Goal: Task Accomplishment & Management: Use online tool/utility

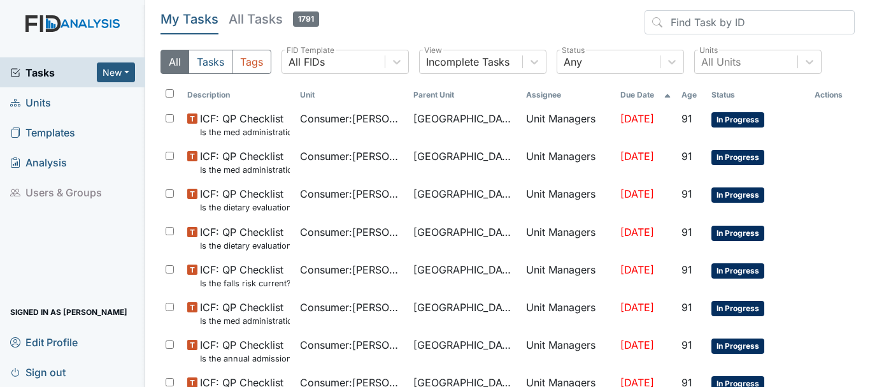
click at [55, 106] on link "Units" at bounding box center [72, 102] width 145 height 30
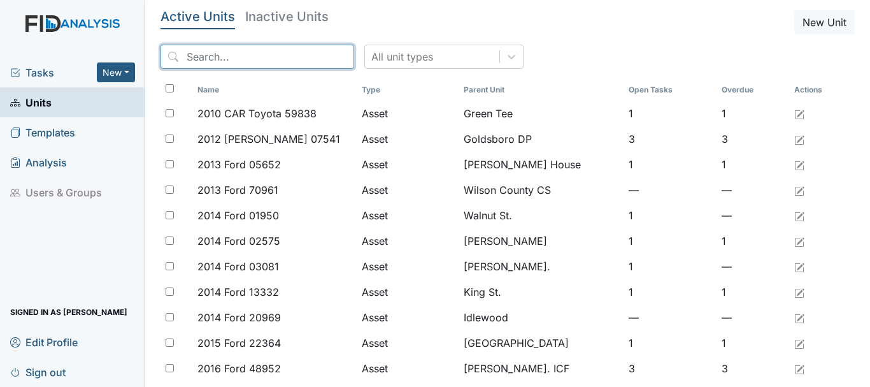
click at [217, 57] on input "search" at bounding box center [258, 57] width 194 height 24
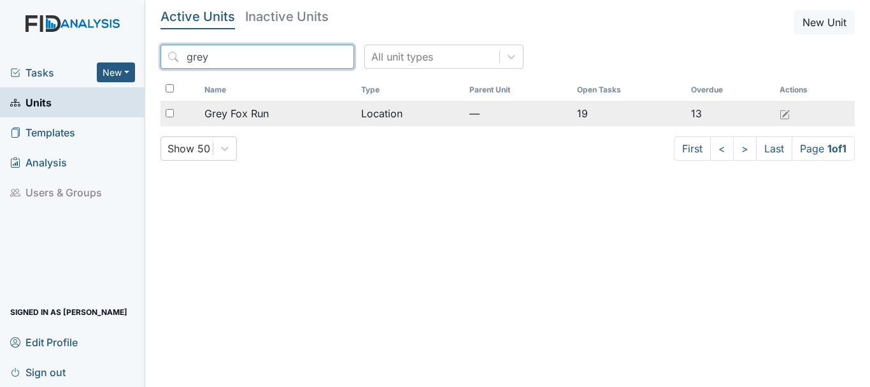
type input "grey"
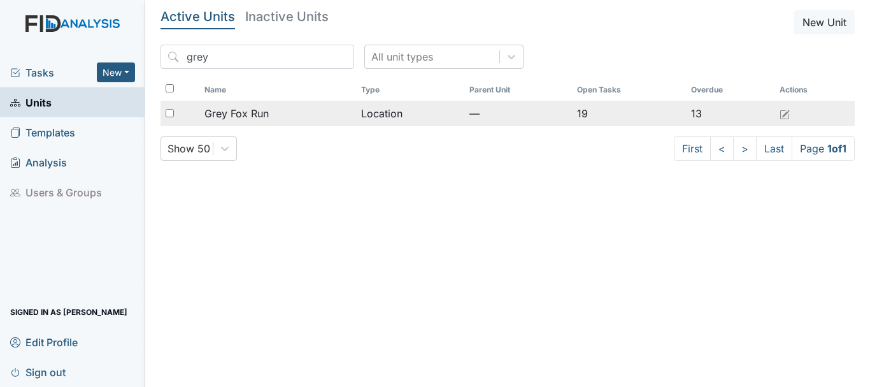
click at [267, 113] on span "Grey Fox Run" at bounding box center [236, 113] width 64 height 15
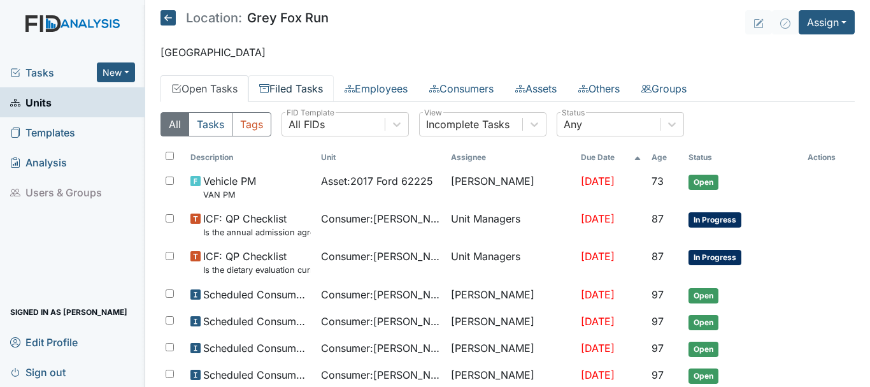
click at [310, 83] on link "Filed Tasks" at bounding box center [290, 88] width 85 height 27
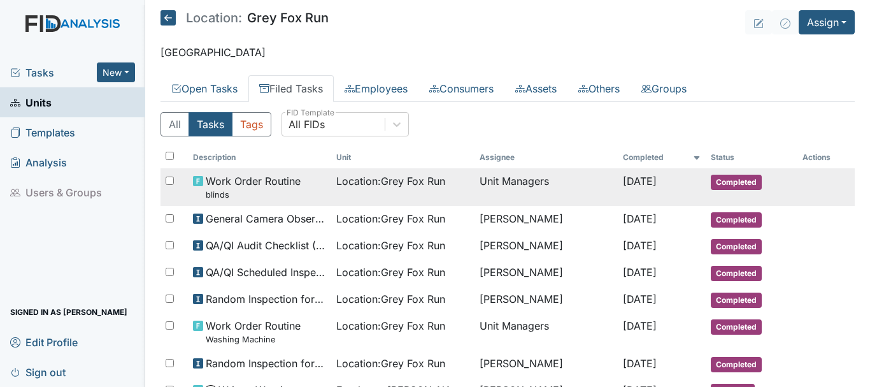
click at [726, 181] on span "Completed" at bounding box center [736, 182] width 51 height 15
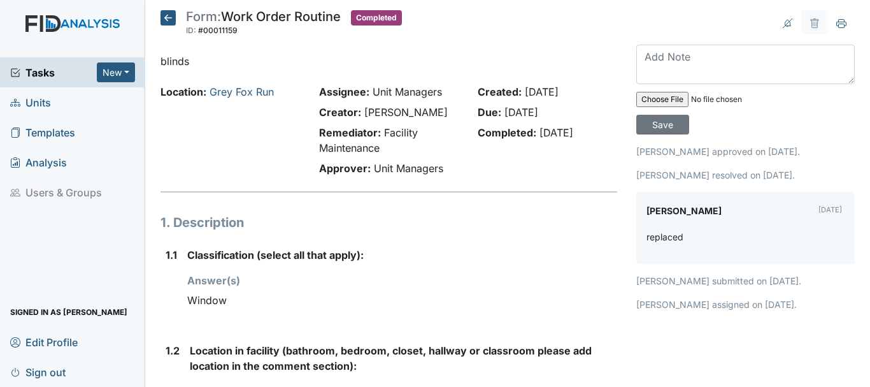
click at [164, 20] on icon at bounding box center [168, 17] width 15 height 15
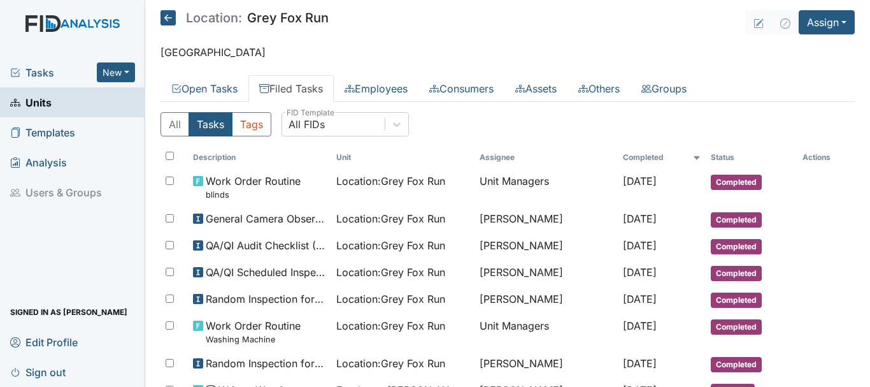
click at [79, 104] on link "Units" at bounding box center [72, 102] width 145 height 30
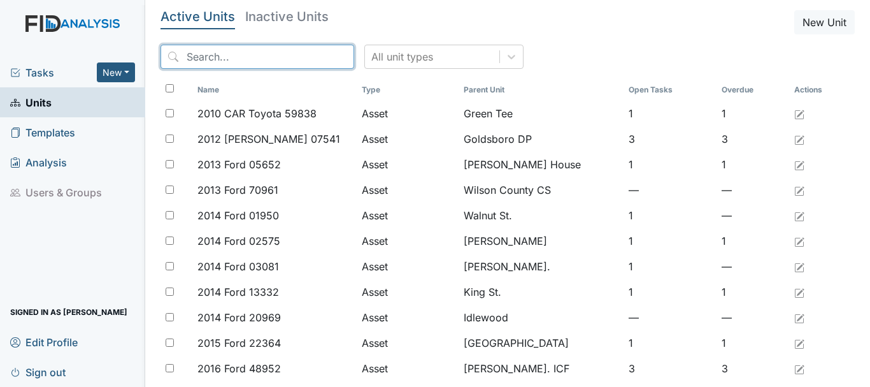
click at [227, 59] on input "search" at bounding box center [258, 57] width 194 height 24
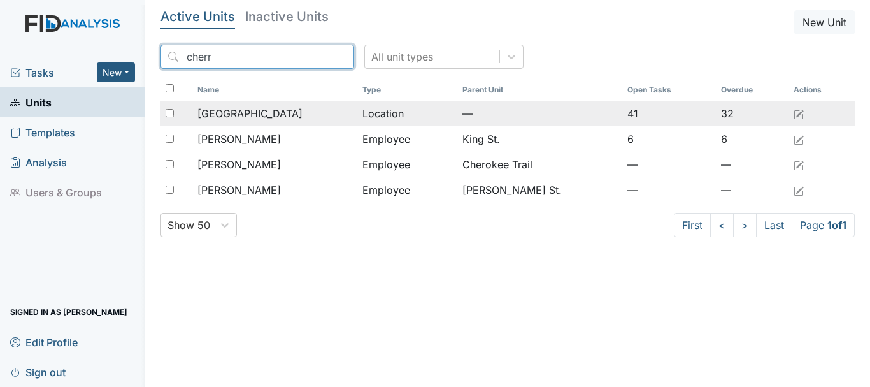
type input "cherr"
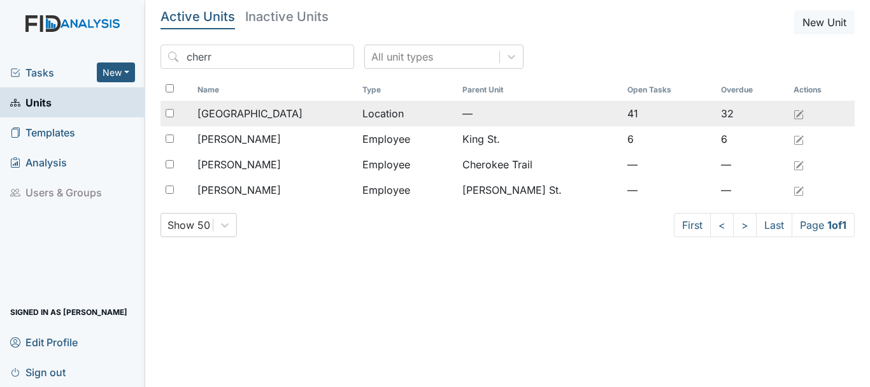
click at [243, 113] on span "[GEOGRAPHIC_DATA]" at bounding box center [249, 113] width 105 height 15
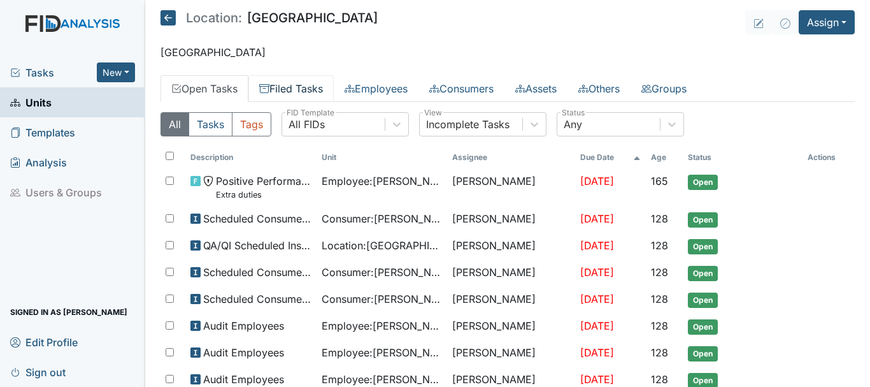
click at [298, 96] on link "Filed Tasks" at bounding box center [290, 88] width 85 height 27
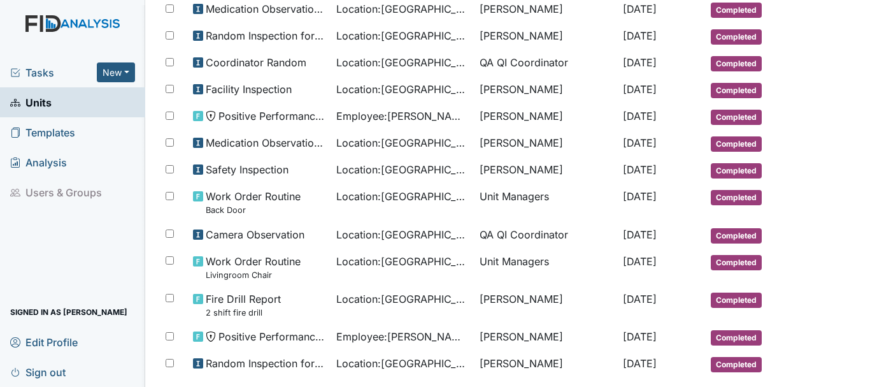
scroll to position [759, 0]
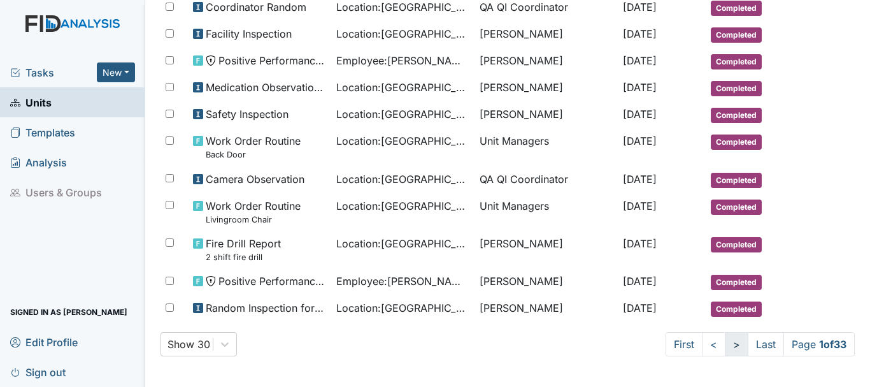
click at [725, 348] on link ">" at bounding box center [737, 344] width 24 height 24
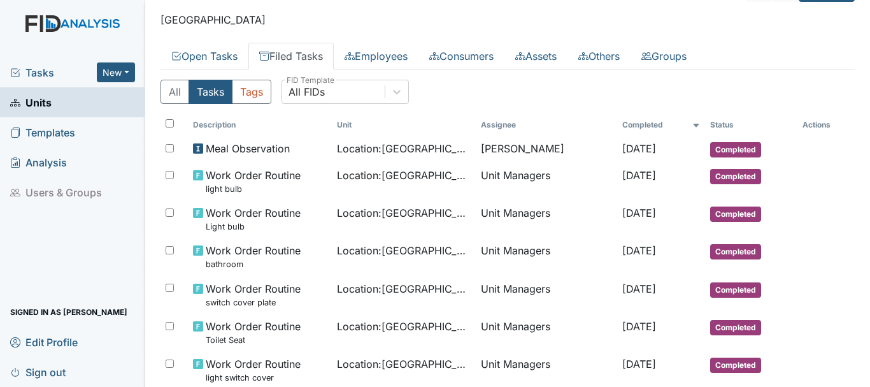
scroll to position [0, 0]
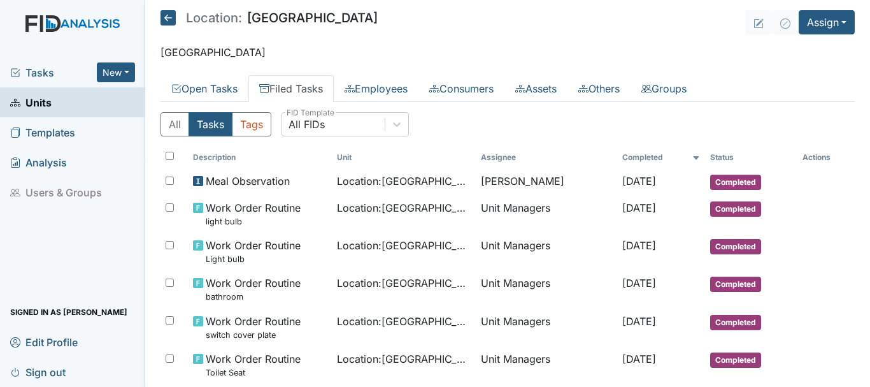
click at [52, 75] on span "Tasks" at bounding box center [53, 72] width 87 height 15
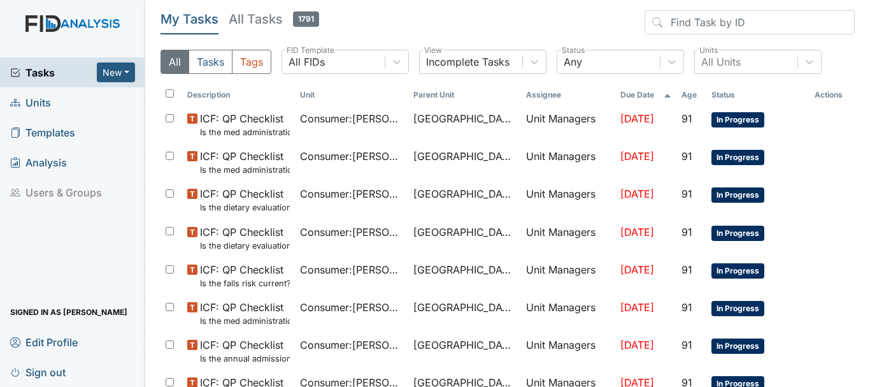
click at [47, 106] on span "Units" at bounding box center [30, 102] width 41 height 20
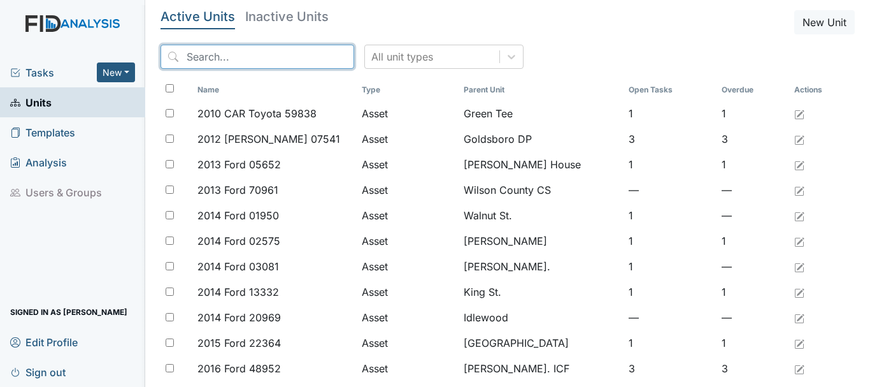
click at [237, 58] on input "search" at bounding box center [258, 57] width 194 height 24
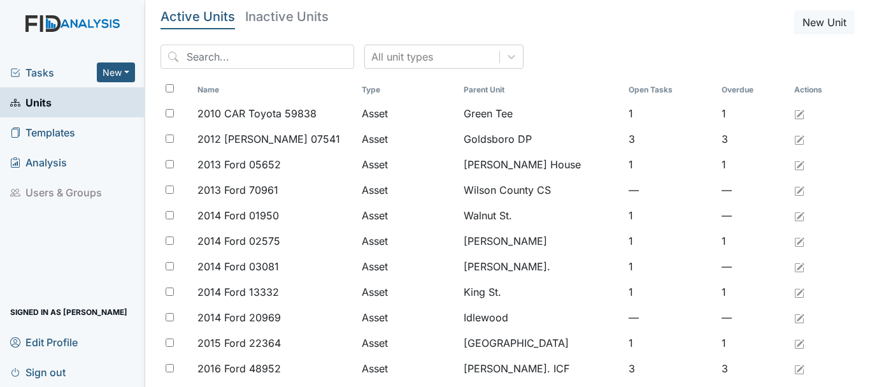
click at [54, 75] on span "Tasks" at bounding box center [53, 72] width 87 height 15
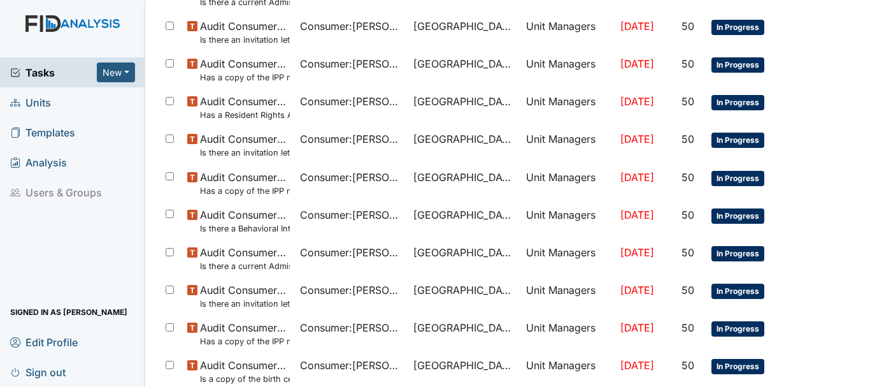
scroll to position [905, 0]
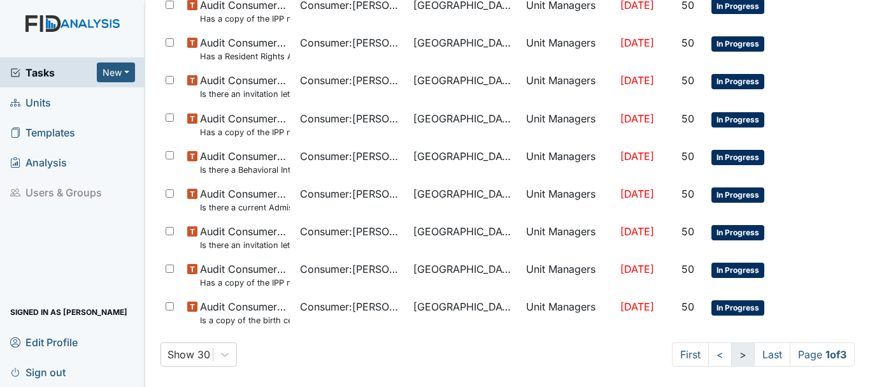
click at [731, 361] on link ">" at bounding box center [743, 354] width 24 height 24
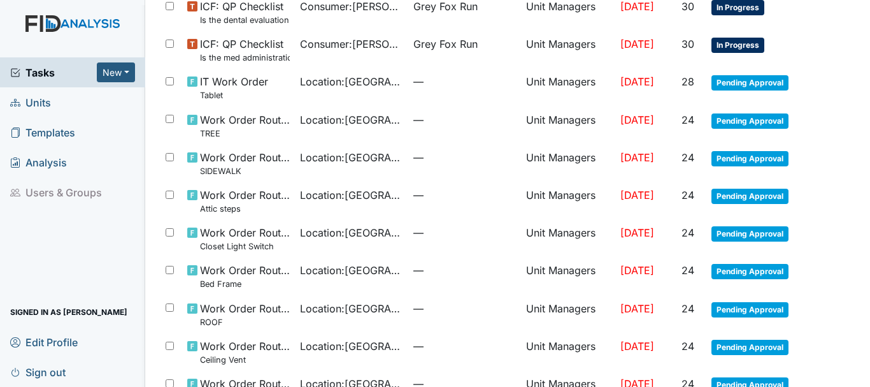
scroll to position [527, 0]
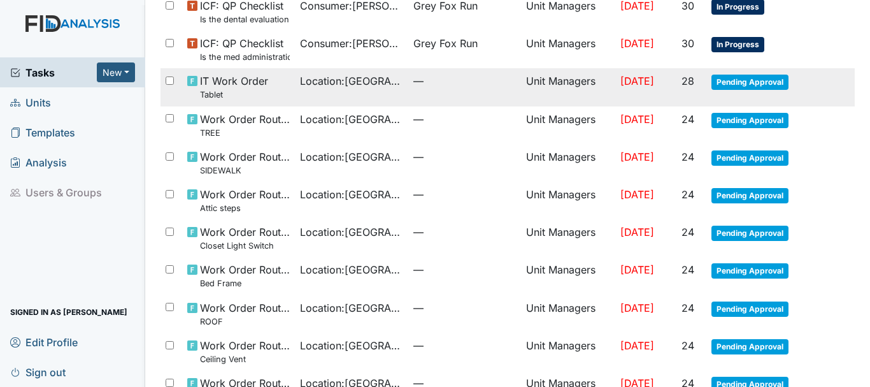
click at [725, 82] on span "Pending Approval" at bounding box center [750, 82] width 77 height 15
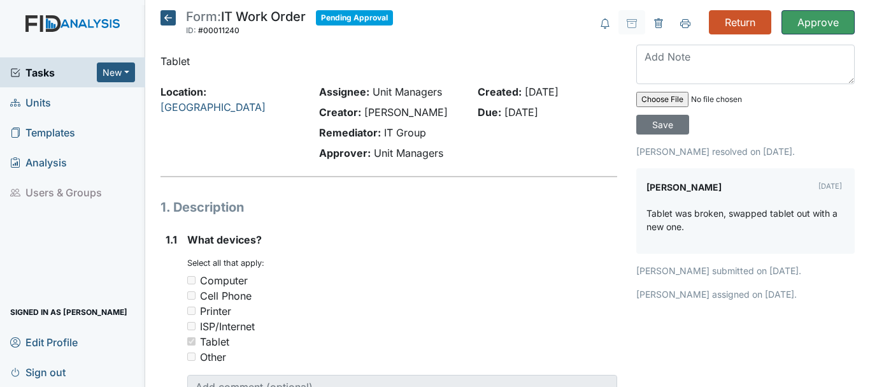
click at [804, 31] on input "Approve" at bounding box center [818, 22] width 73 height 24
click at [812, 14] on input "Approve" at bounding box center [818, 22] width 73 height 24
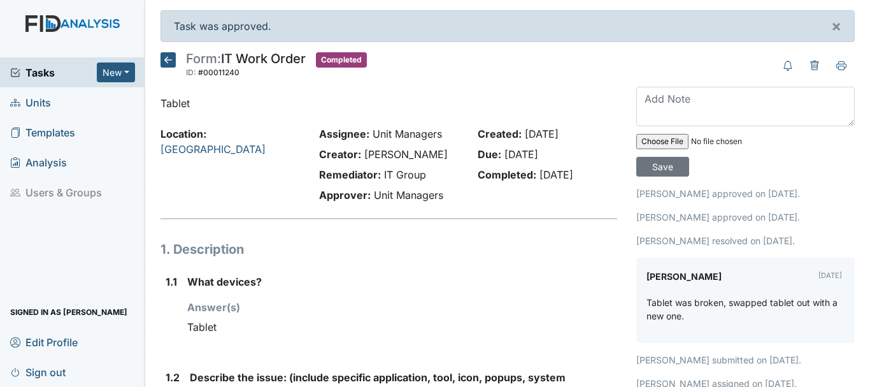
click at [59, 76] on span "Tasks" at bounding box center [53, 72] width 87 height 15
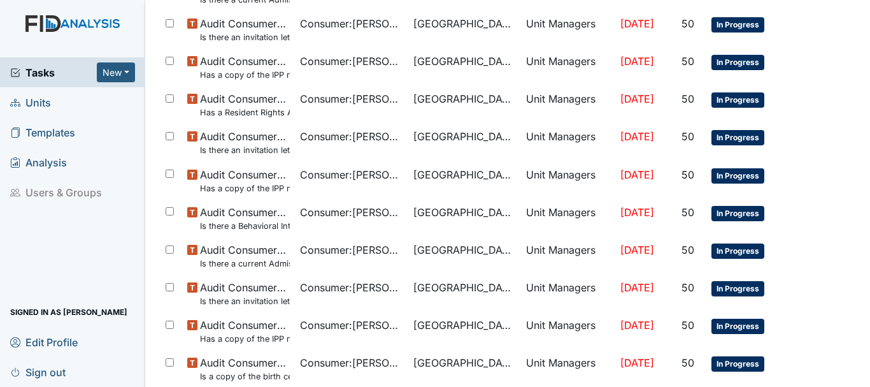
scroll to position [905, 0]
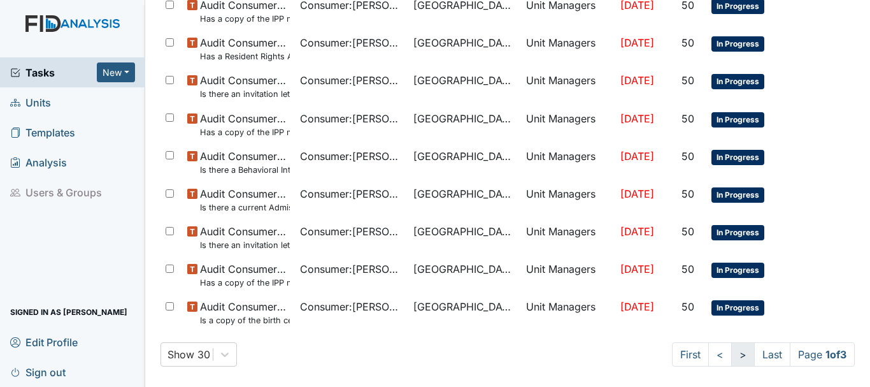
click at [732, 355] on link ">" at bounding box center [743, 354] width 24 height 24
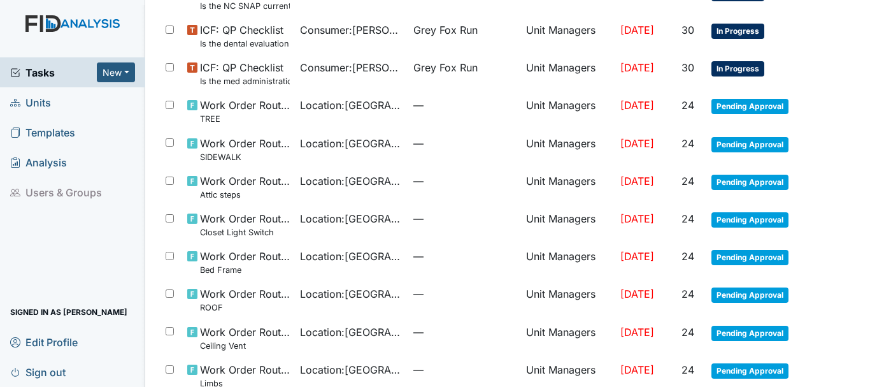
scroll to position [504, 0]
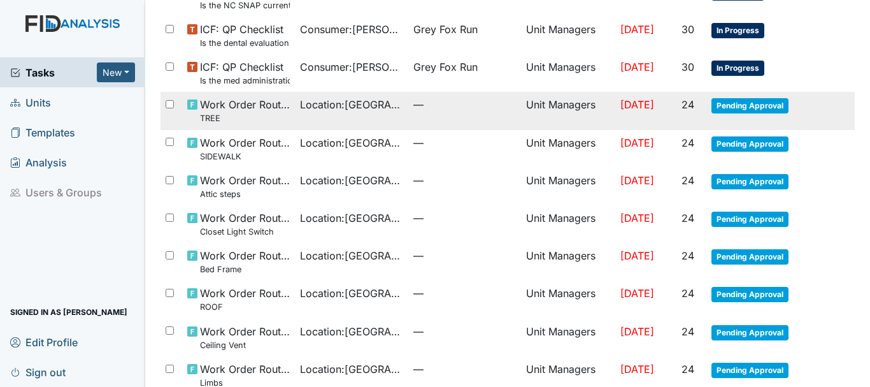
click at [731, 111] on span "Pending Approval" at bounding box center [750, 105] width 77 height 15
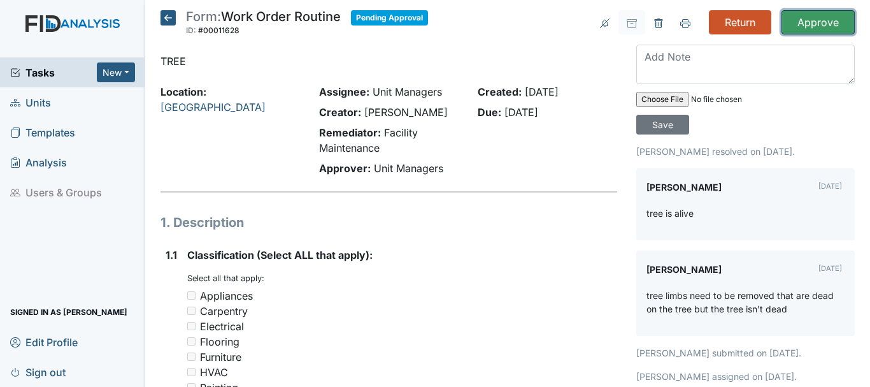
click at [797, 20] on input "Approve" at bounding box center [818, 22] width 73 height 24
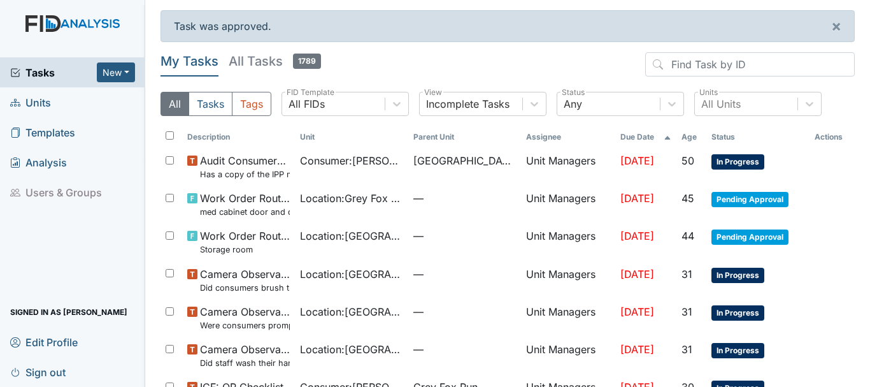
click at [55, 74] on span "Tasks" at bounding box center [53, 72] width 87 height 15
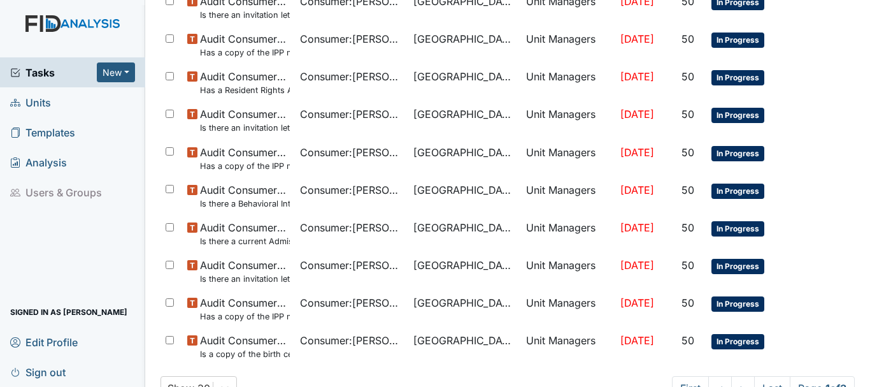
scroll to position [905, 0]
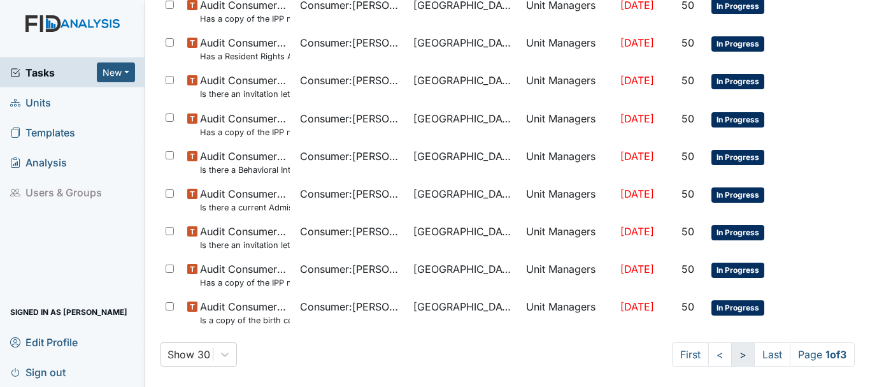
click at [731, 354] on link ">" at bounding box center [743, 354] width 24 height 24
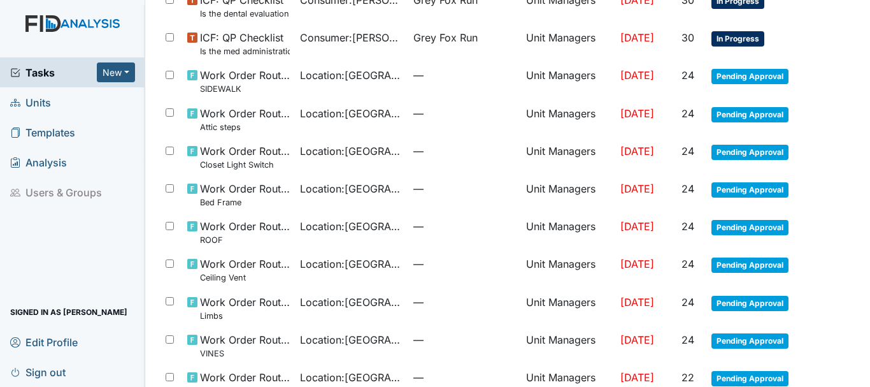
scroll to position [527, 0]
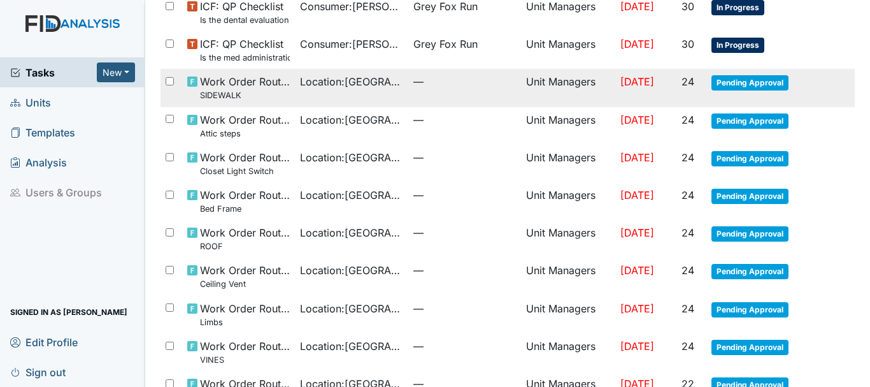
click at [723, 85] on span "Pending Approval" at bounding box center [750, 82] width 77 height 15
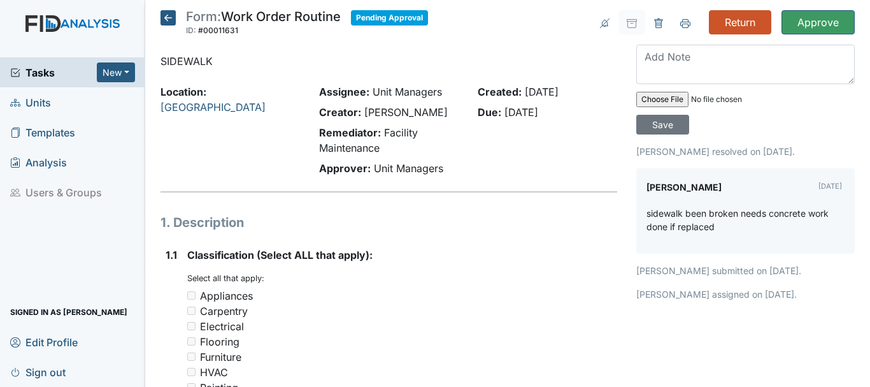
click at [61, 63] on div "Tasks New Form Inspection Document Bundle" at bounding box center [72, 72] width 145 height 30
click at [57, 70] on span "Tasks" at bounding box center [53, 72] width 87 height 15
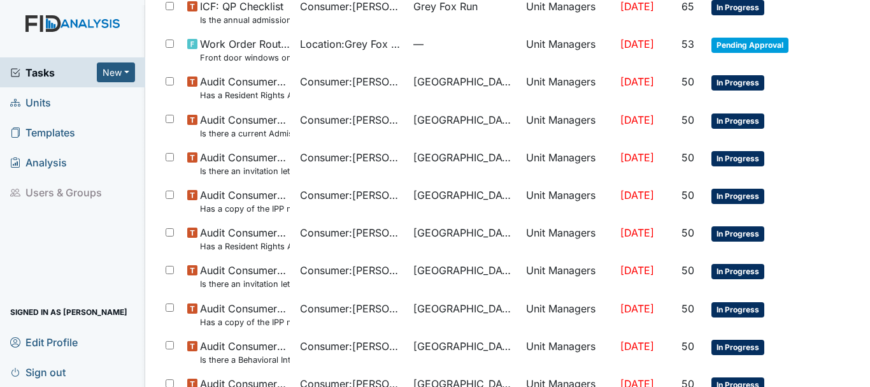
scroll to position [905, 0]
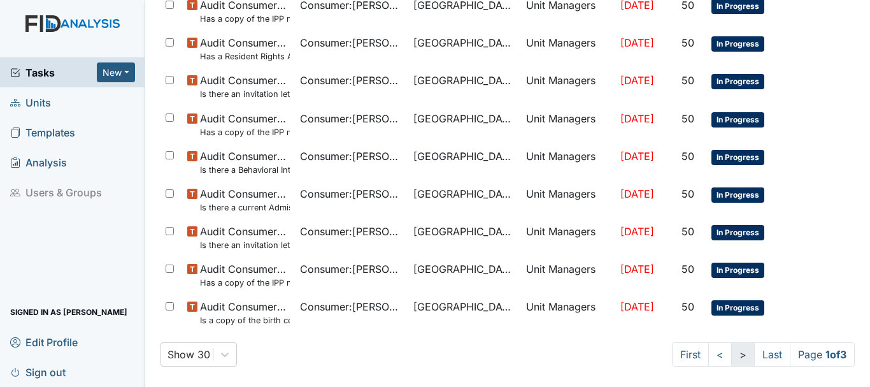
click at [731, 358] on link ">" at bounding box center [743, 354] width 24 height 24
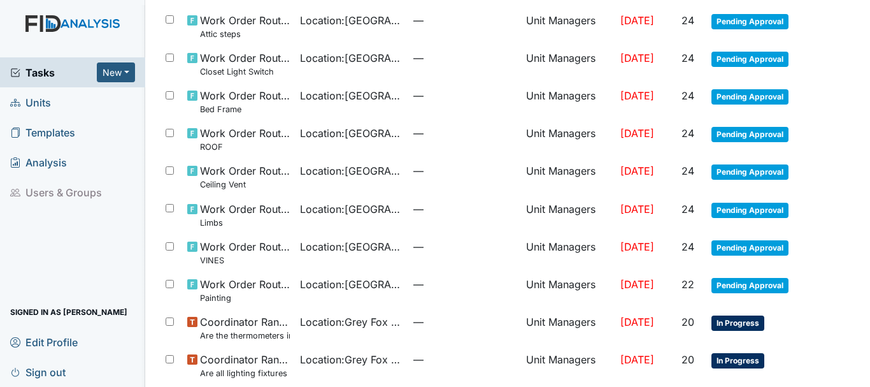
scroll to position [621, 0]
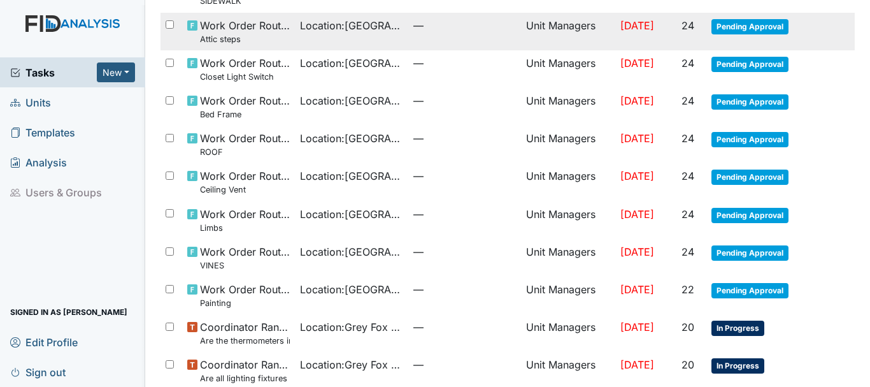
click at [755, 29] on span "Pending Approval" at bounding box center [750, 26] width 77 height 15
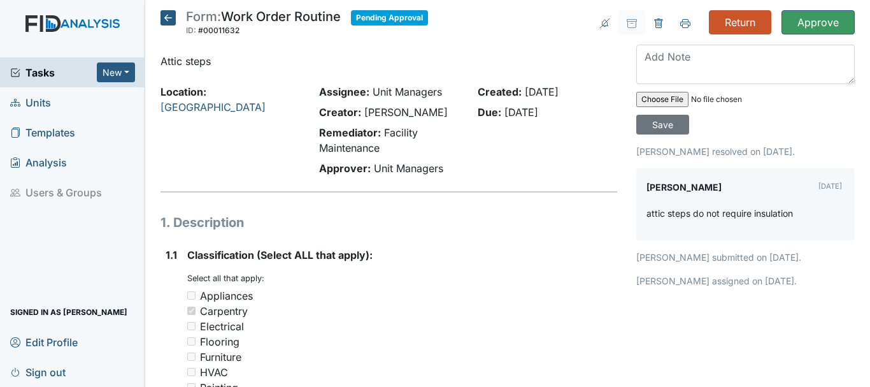
click at [64, 68] on span "Tasks" at bounding box center [53, 72] width 87 height 15
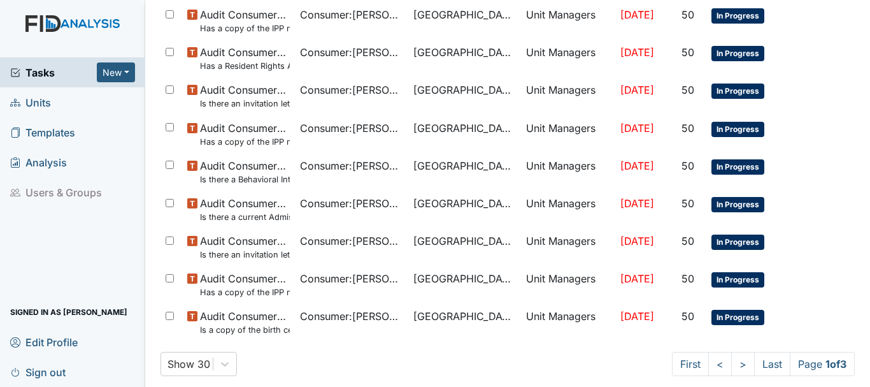
scroll to position [905, 0]
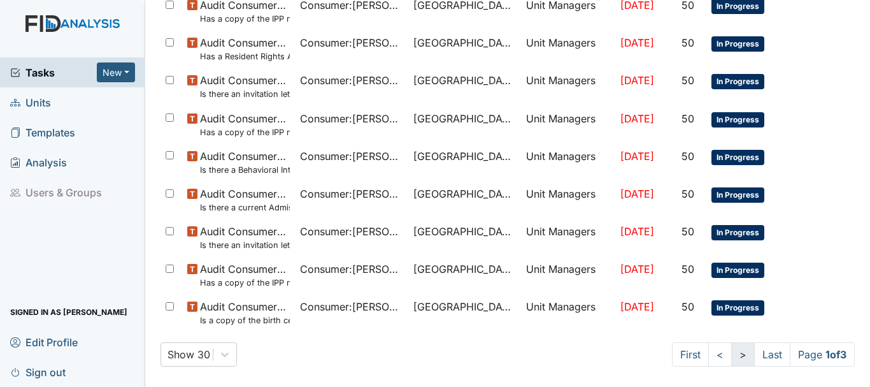
click at [731, 355] on link ">" at bounding box center [743, 354] width 24 height 24
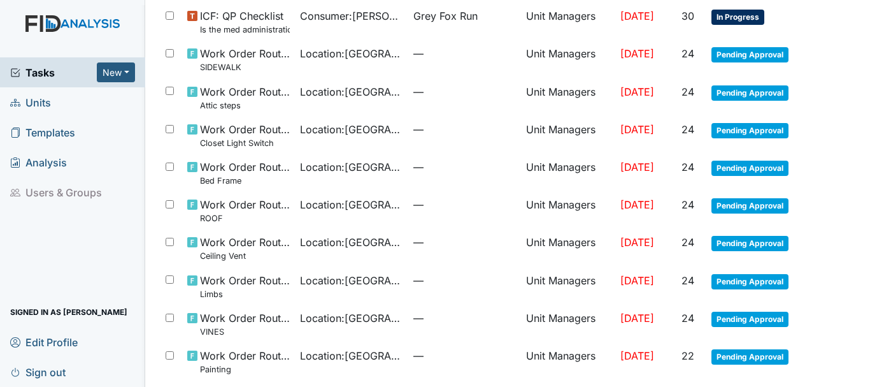
scroll to position [552, 0]
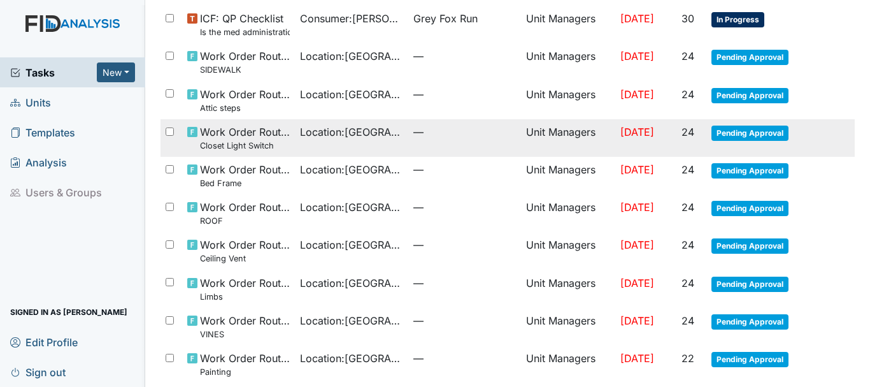
click at [734, 135] on span "Pending Approval" at bounding box center [750, 132] width 77 height 15
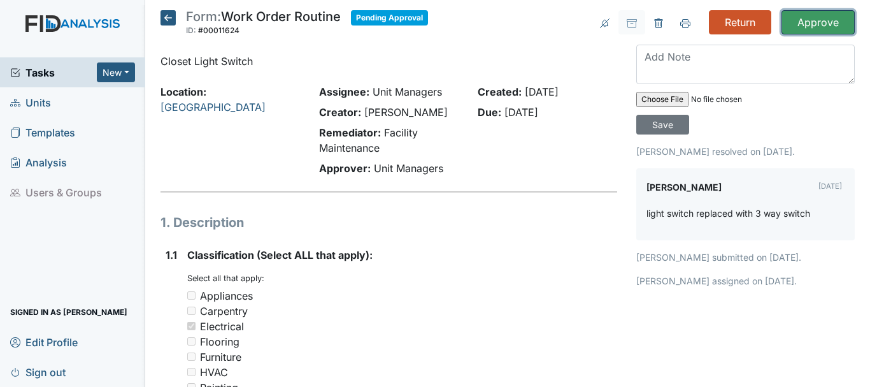
click at [798, 24] on input "Approve" at bounding box center [818, 22] width 73 height 24
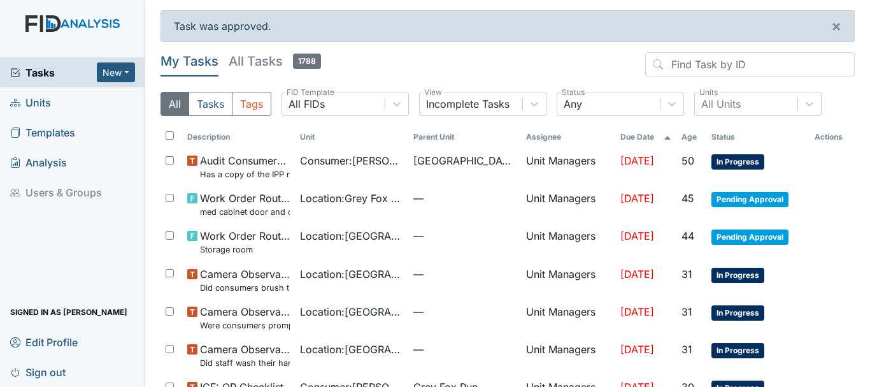
click at [57, 71] on span "Tasks" at bounding box center [53, 72] width 87 height 15
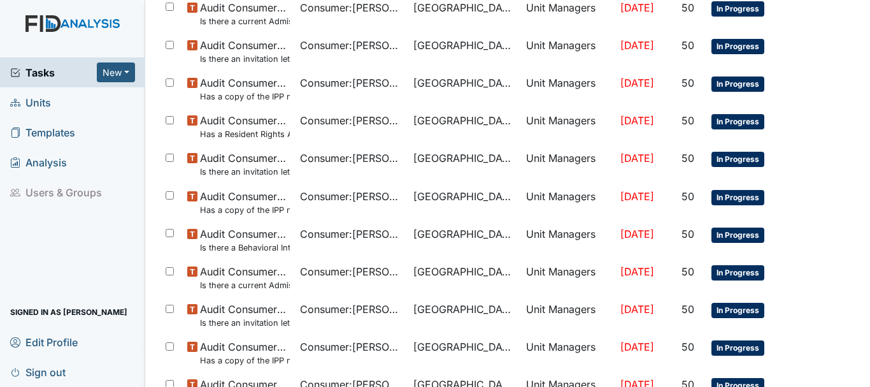
scroll to position [905, 0]
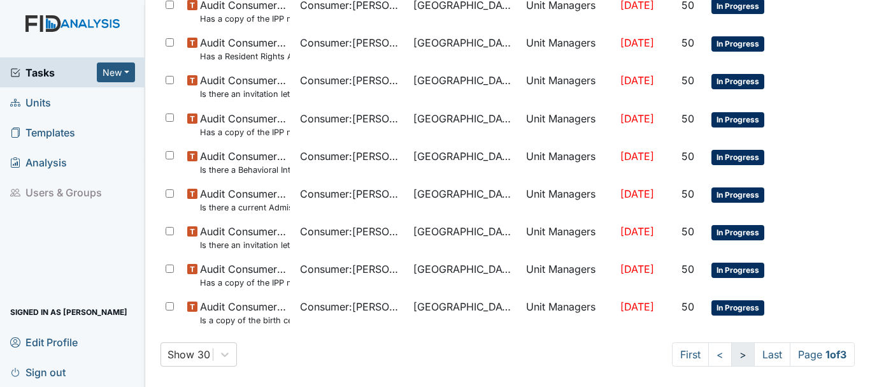
click at [731, 360] on link ">" at bounding box center [743, 354] width 24 height 24
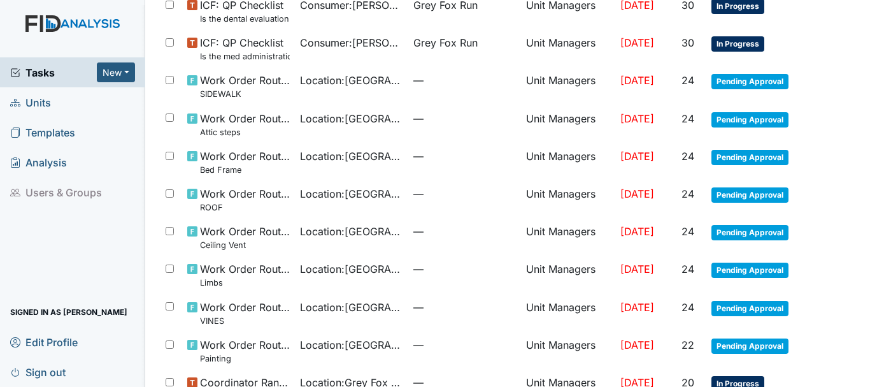
scroll to position [527, 0]
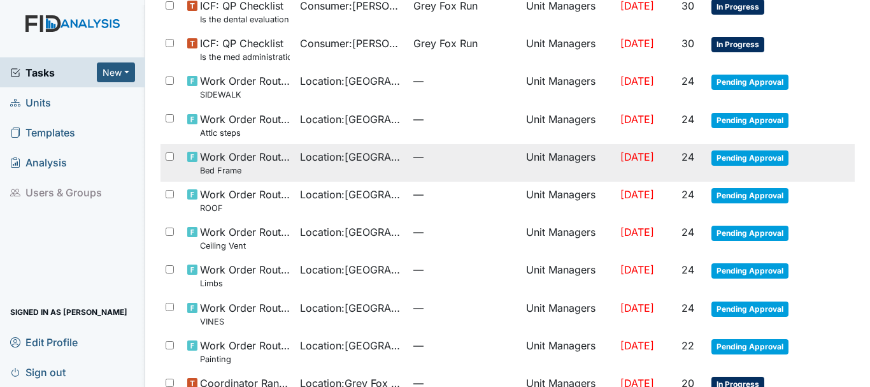
click at [725, 159] on span "Pending Approval" at bounding box center [750, 157] width 77 height 15
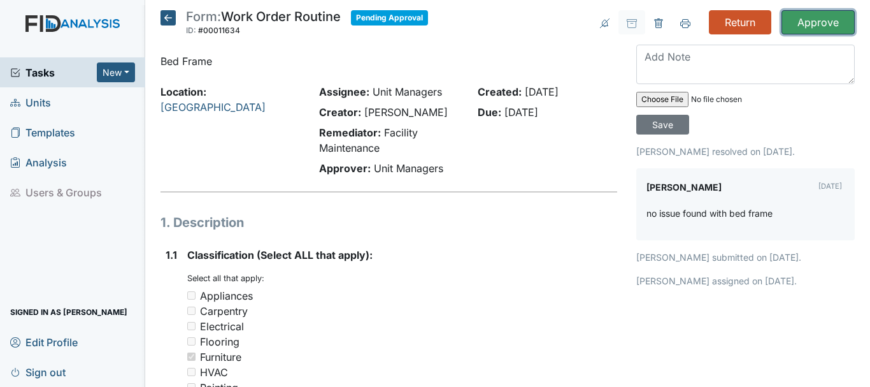
click at [805, 22] on input "Approve" at bounding box center [818, 22] width 73 height 24
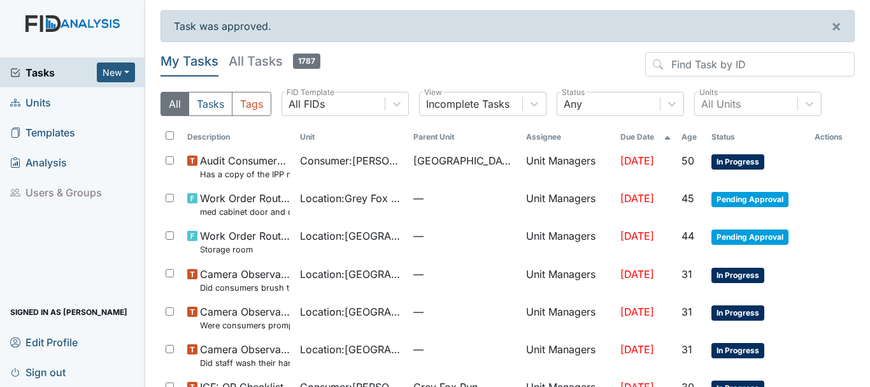
click at [63, 78] on span "Tasks" at bounding box center [53, 72] width 87 height 15
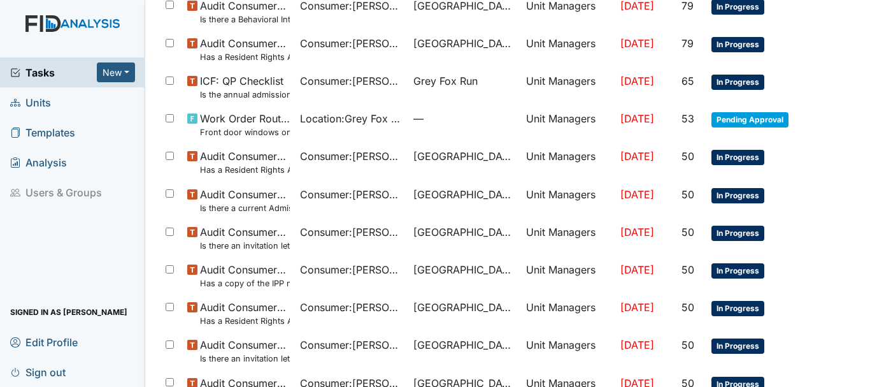
scroll to position [905, 0]
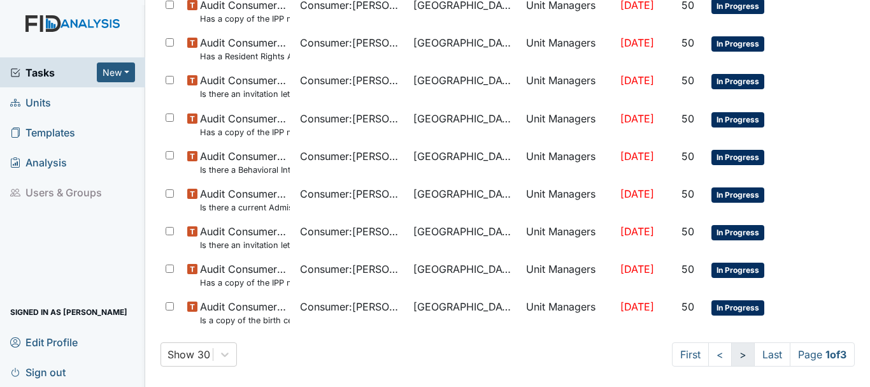
click at [733, 363] on link ">" at bounding box center [743, 354] width 24 height 24
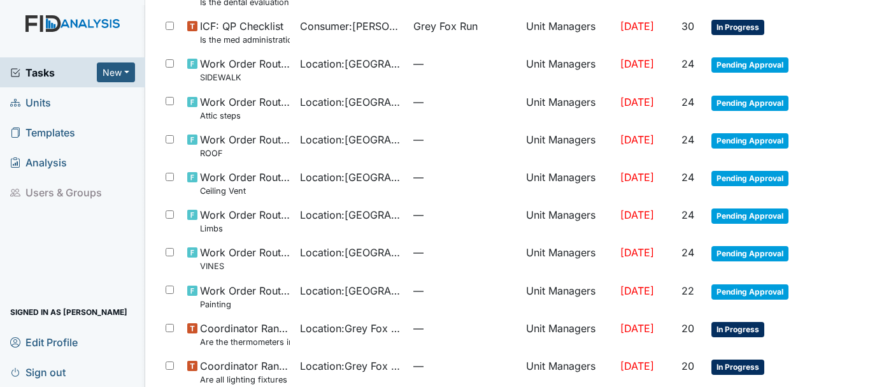
scroll to position [543, 0]
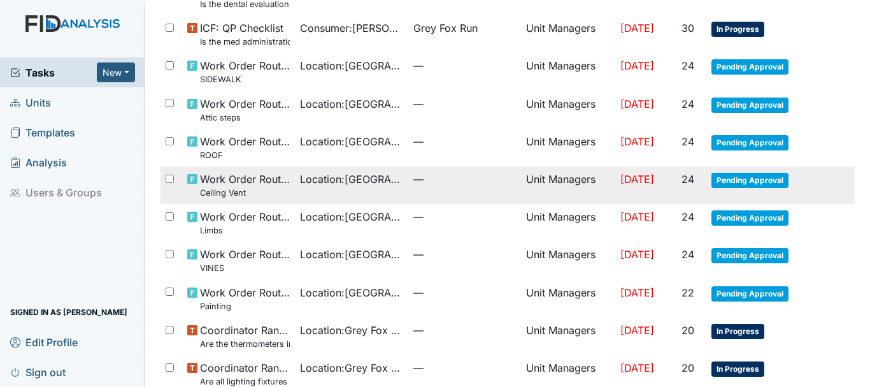
click at [743, 184] on span "Pending Approval" at bounding box center [750, 180] width 77 height 15
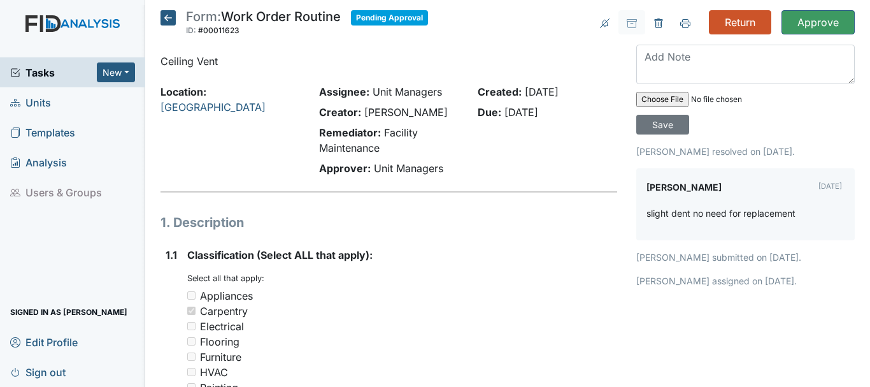
click at [85, 75] on span "Tasks" at bounding box center [53, 72] width 87 height 15
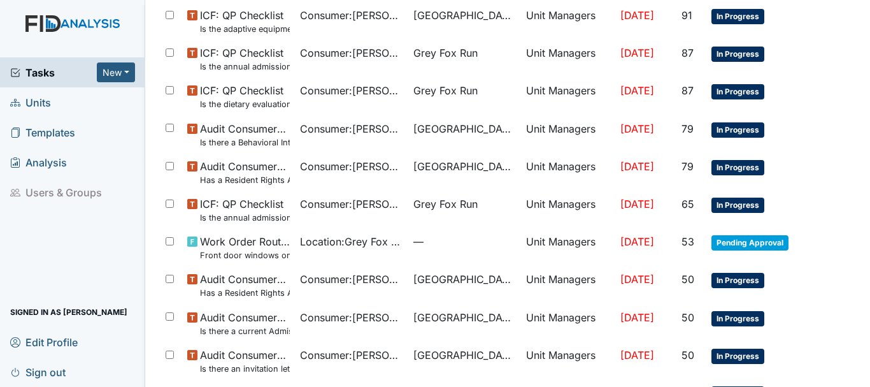
scroll to position [905, 0]
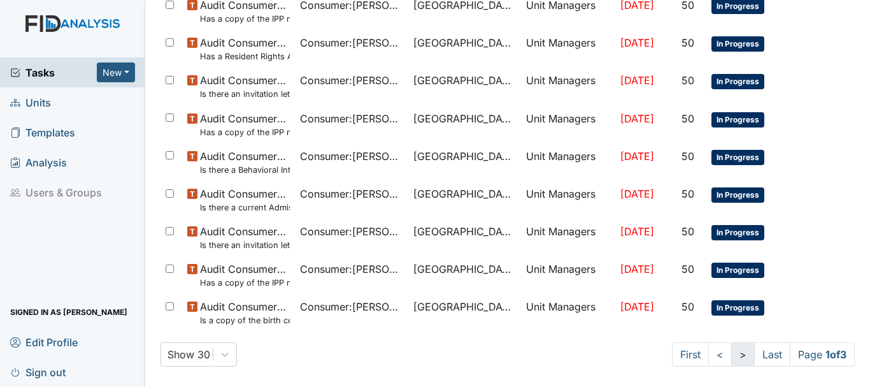
click at [731, 354] on link ">" at bounding box center [743, 354] width 24 height 24
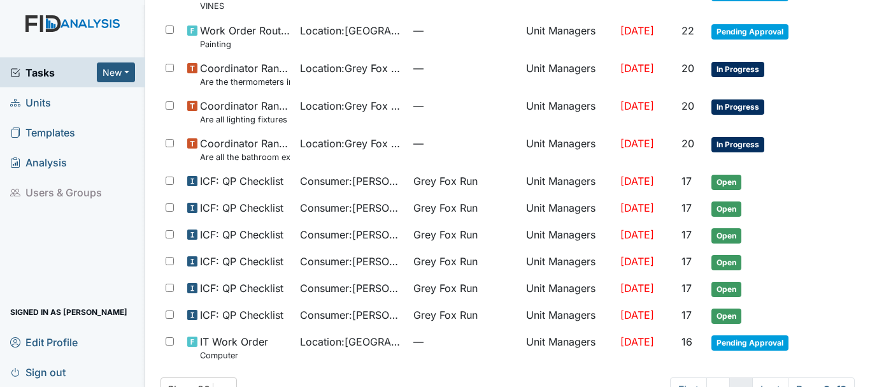
scroll to position [840, 0]
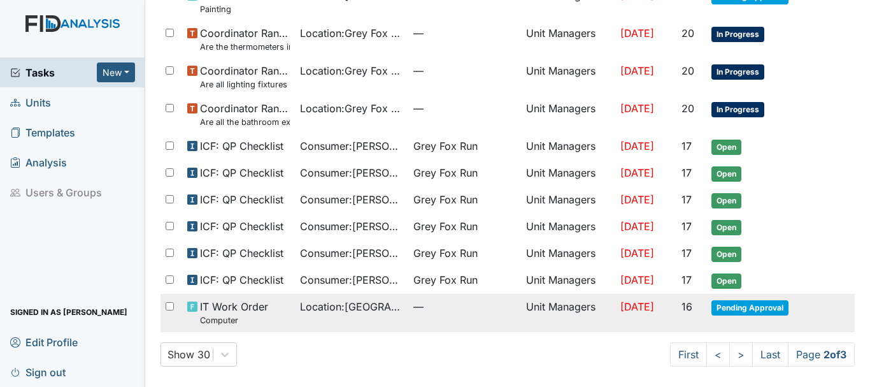
click at [744, 315] on span "Pending Approval" at bounding box center [750, 307] width 77 height 15
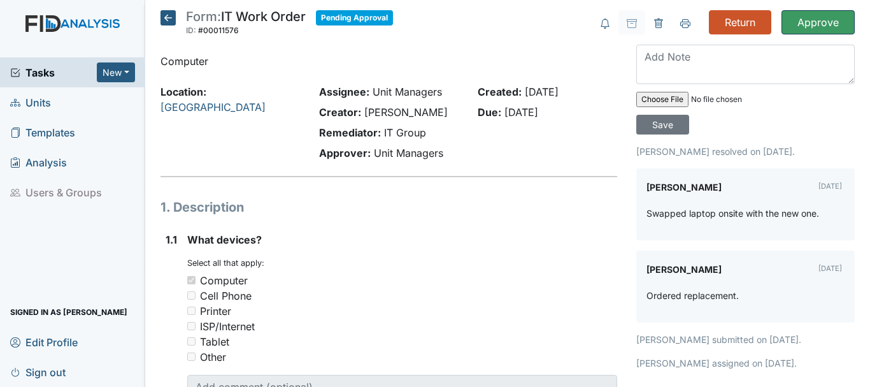
click at [809, 28] on input "Approve" at bounding box center [818, 22] width 73 height 24
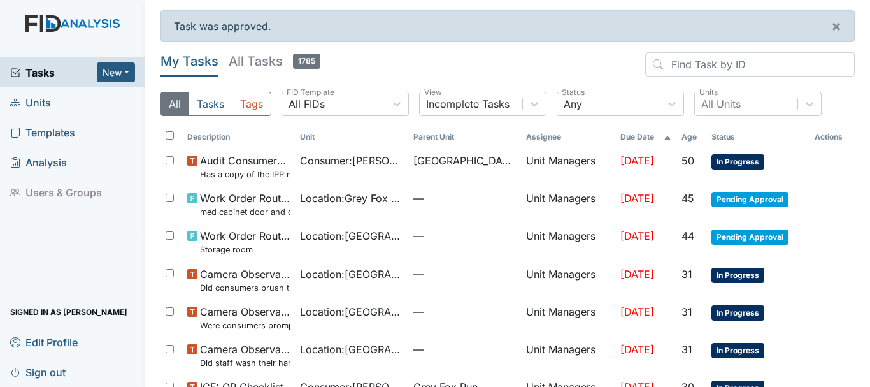
click at [50, 72] on span "Tasks" at bounding box center [53, 72] width 87 height 15
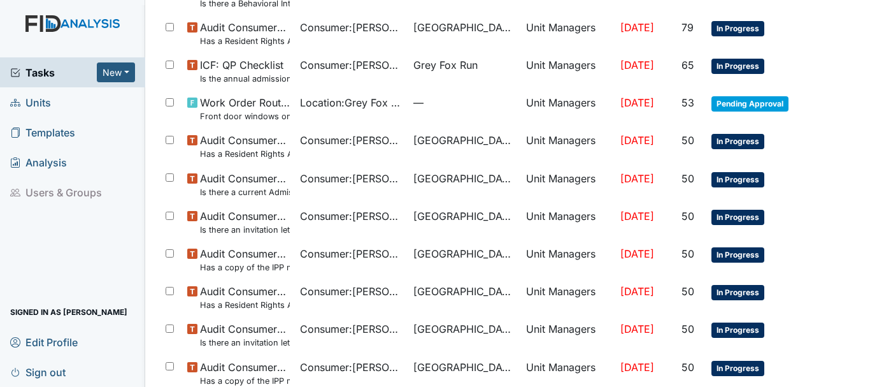
scroll to position [905, 0]
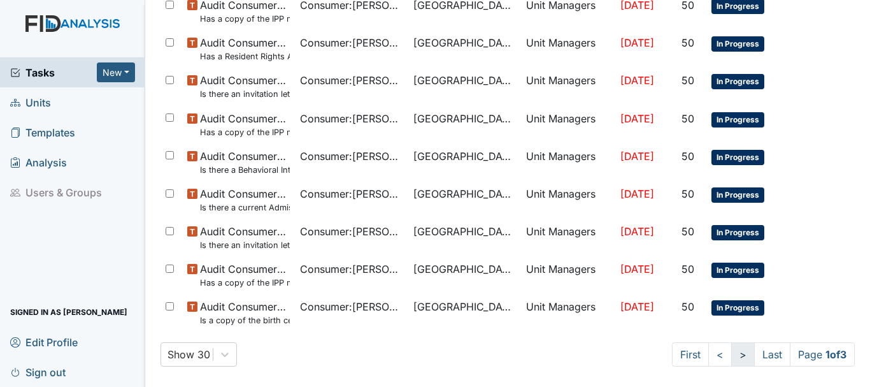
click at [731, 361] on link ">" at bounding box center [743, 354] width 24 height 24
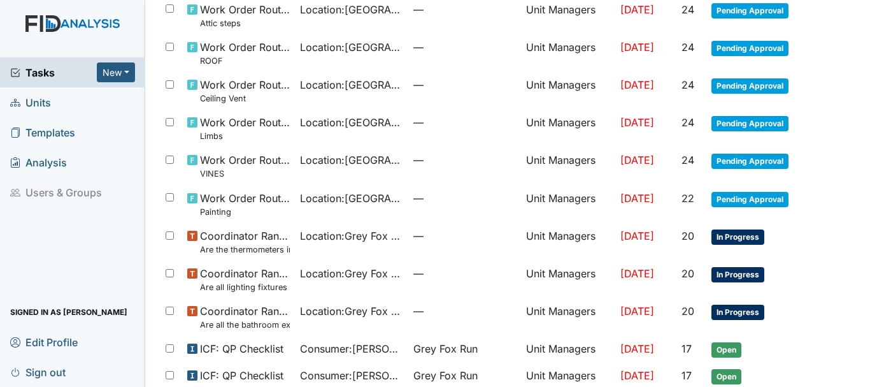
scroll to position [634, 0]
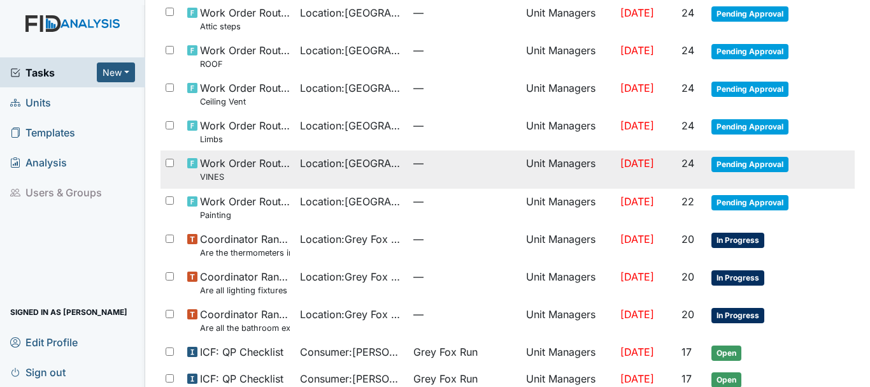
click at [736, 168] on span "Pending Approval" at bounding box center [750, 164] width 77 height 15
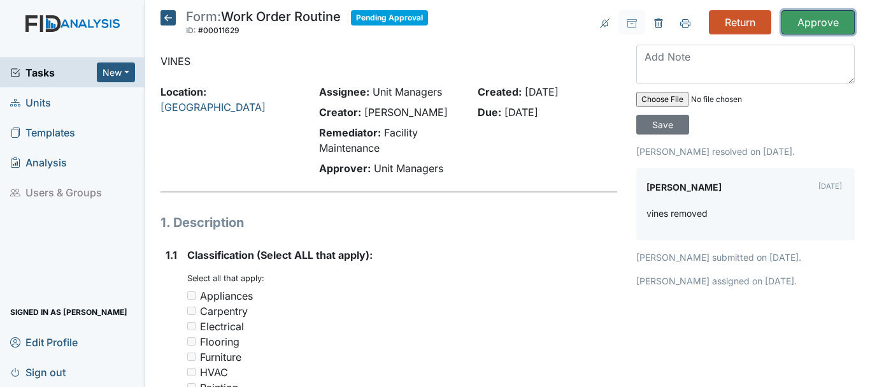
click at [799, 17] on input "Approve" at bounding box center [818, 22] width 73 height 24
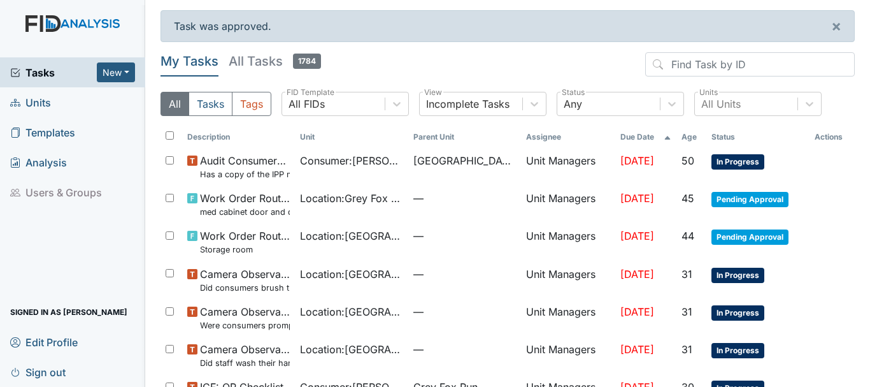
click at [48, 101] on span "Units" at bounding box center [30, 102] width 41 height 20
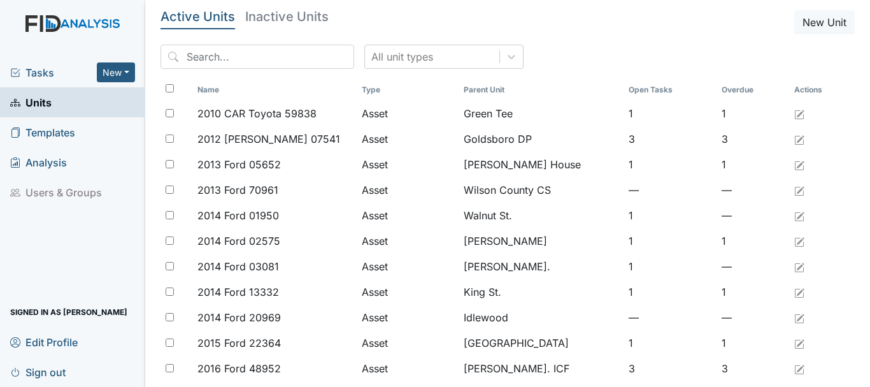
click at [73, 70] on span "Tasks" at bounding box center [53, 72] width 87 height 15
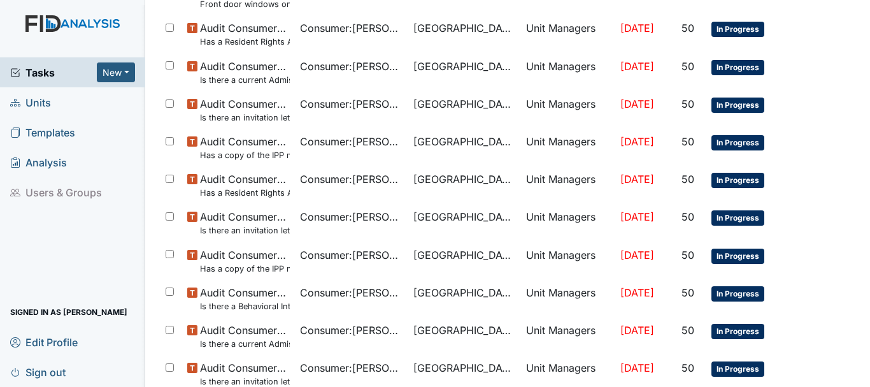
scroll to position [905, 0]
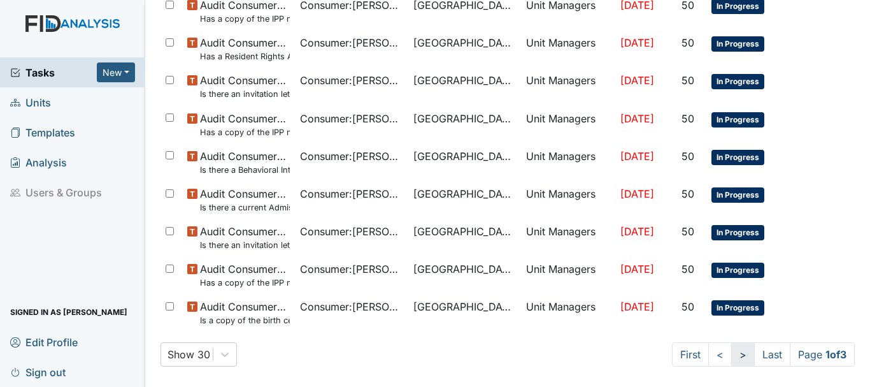
click at [731, 355] on link ">" at bounding box center [743, 354] width 24 height 24
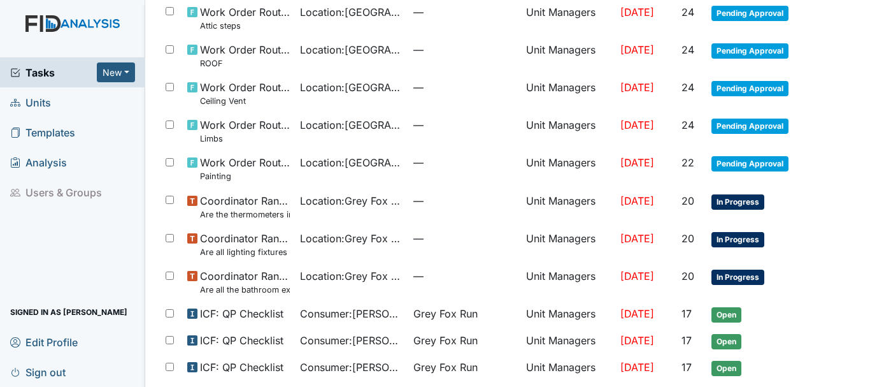
scroll to position [634, 0]
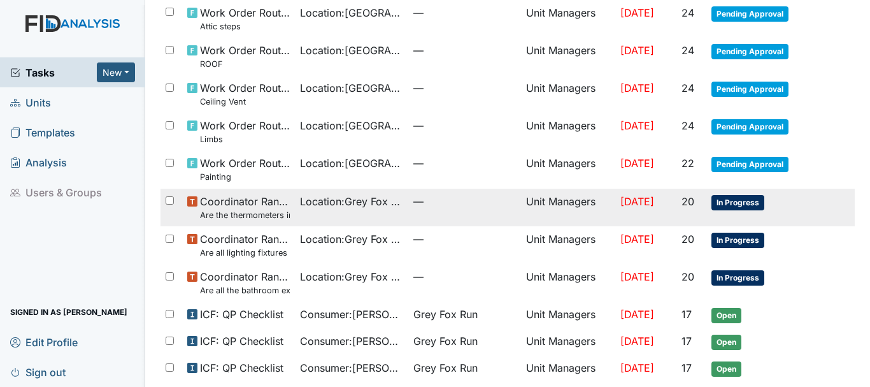
click at [724, 206] on span "In Progress" at bounding box center [738, 202] width 53 height 15
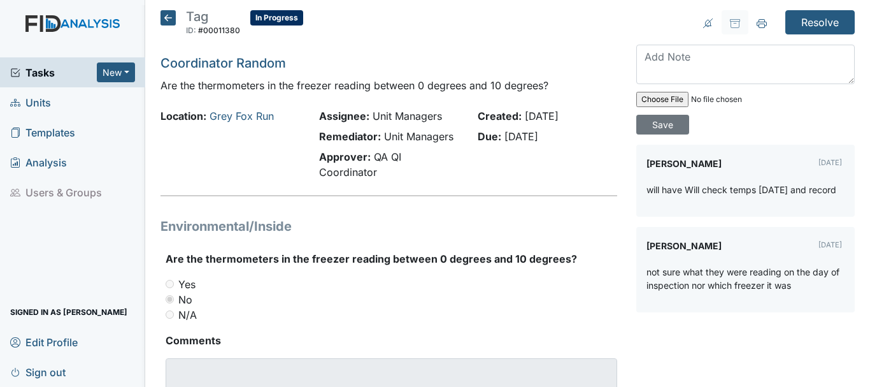
click at [35, 70] on span "Tasks" at bounding box center [53, 72] width 87 height 15
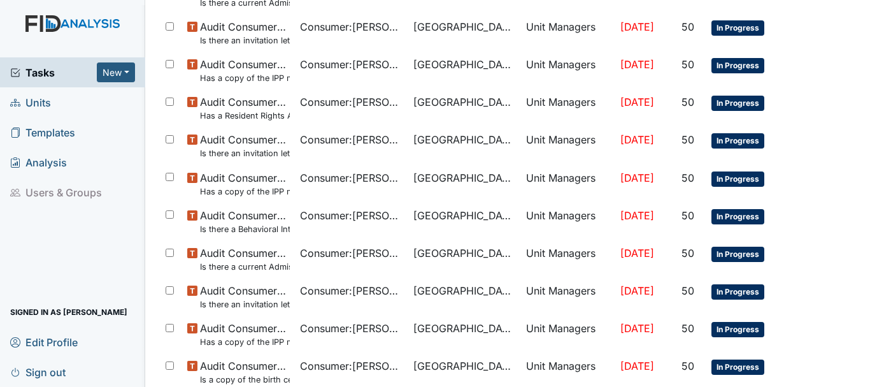
scroll to position [905, 0]
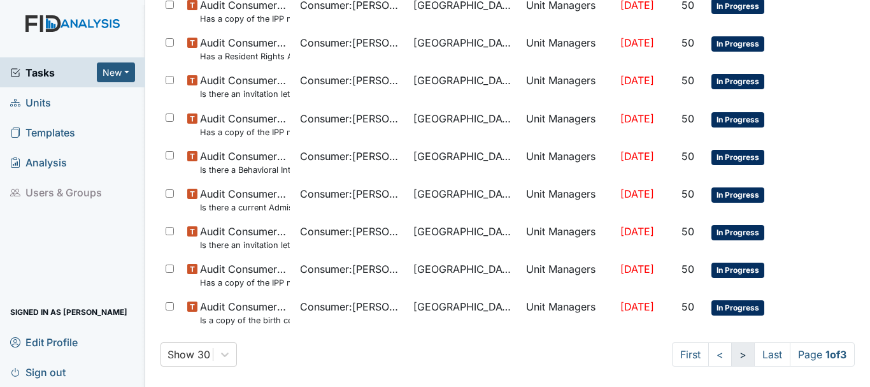
click at [731, 357] on link ">" at bounding box center [743, 354] width 24 height 24
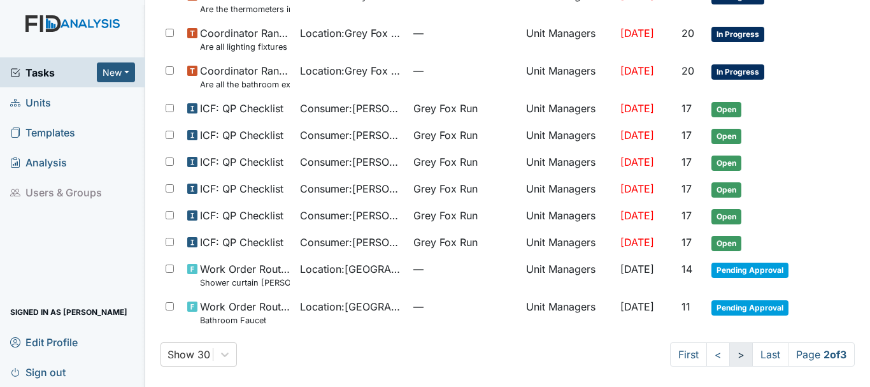
click at [729, 363] on link ">" at bounding box center [741, 354] width 24 height 24
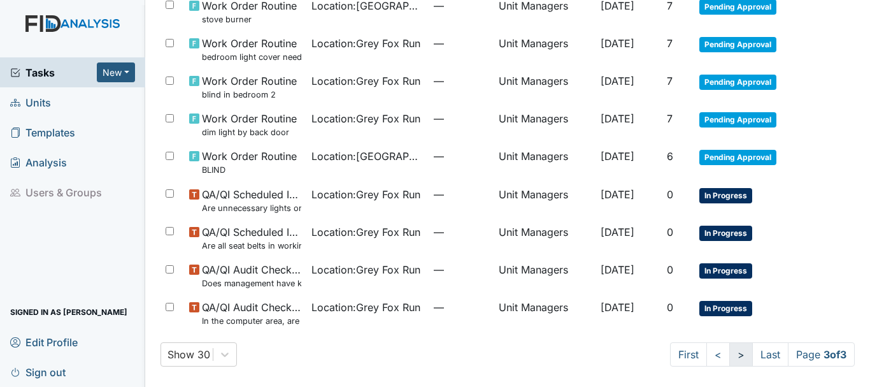
scroll to position [226, 0]
click at [706, 354] on link "<" at bounding box center [718, 354] width 24 height 24
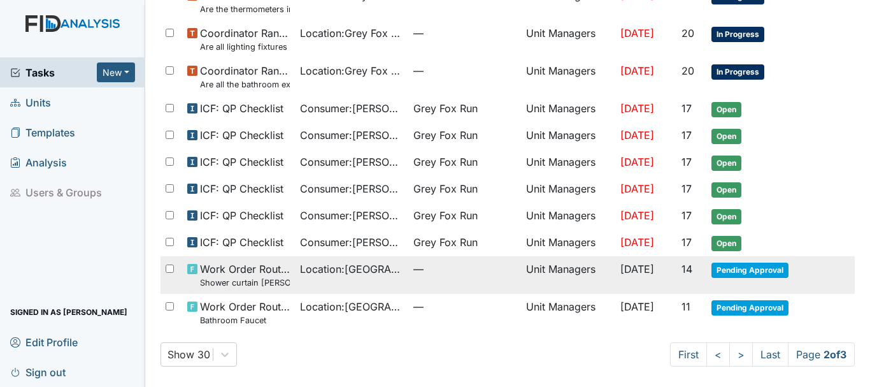
click at [729, 273] on span "Pending Approval" at bounding box center [750, 269] width 77 height 15
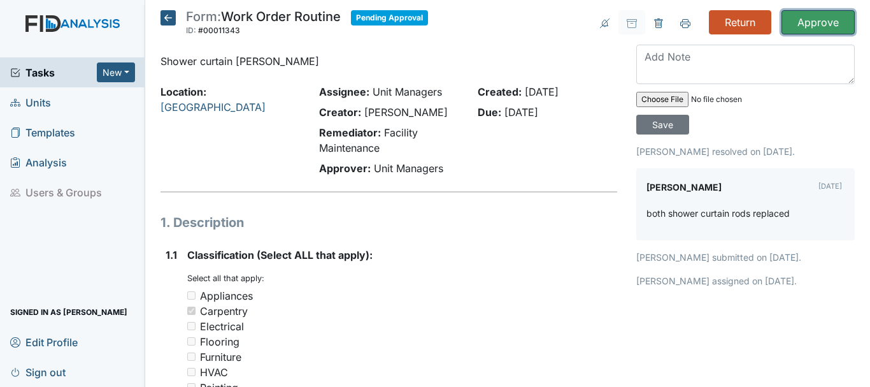
click at [824, 16] on input "Approve" at bounding box center [818, 22] width 73 height 24
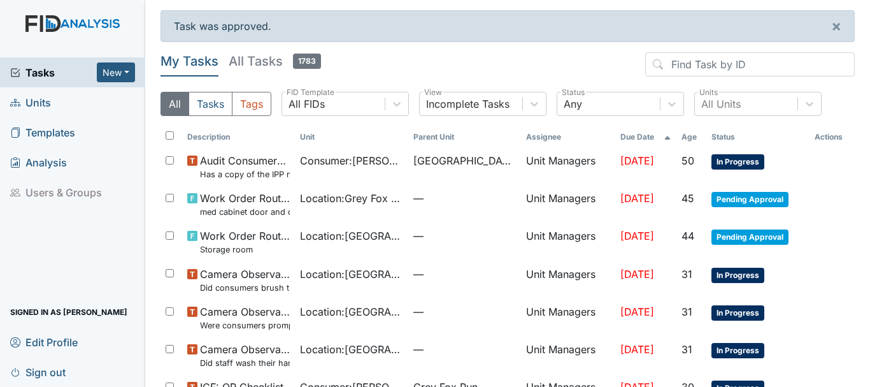
click at [43, 74] on span "Tasks" at bounding box center [53, 72] width 87 height 15
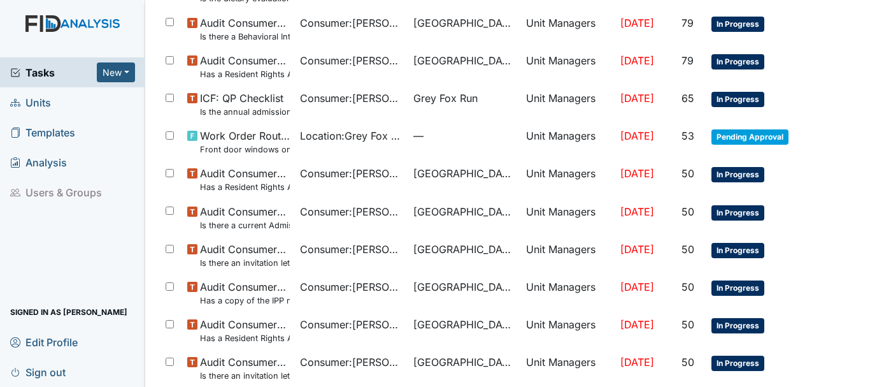
scroll to position [905, 0]
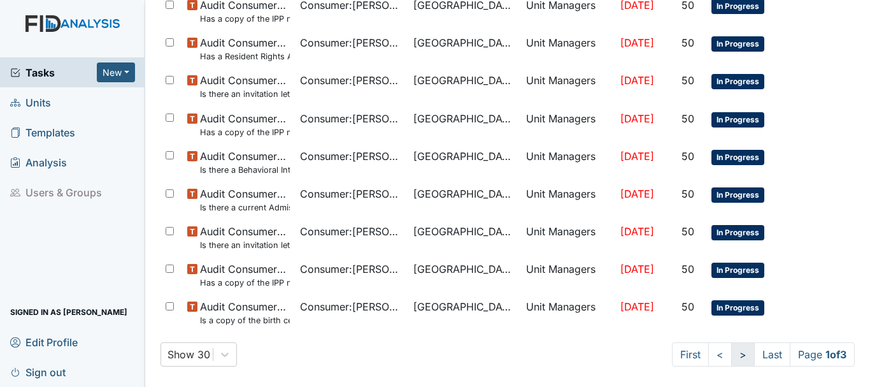
click at [731, 350] on link ">" at bounding box center [743, 354] width 24 height 24
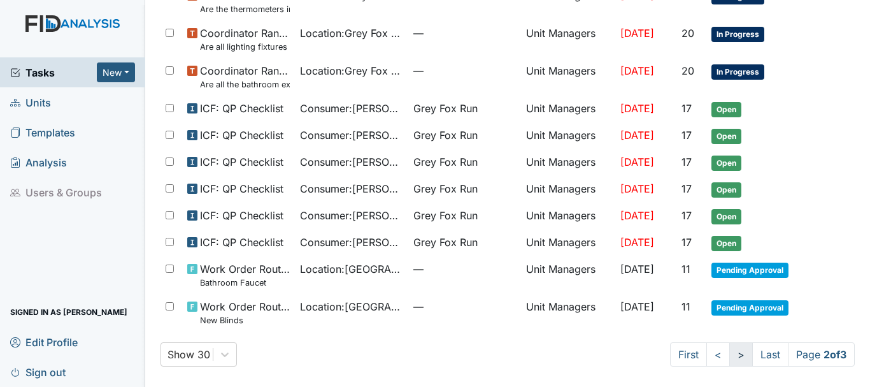
scroll to position [840, 0]
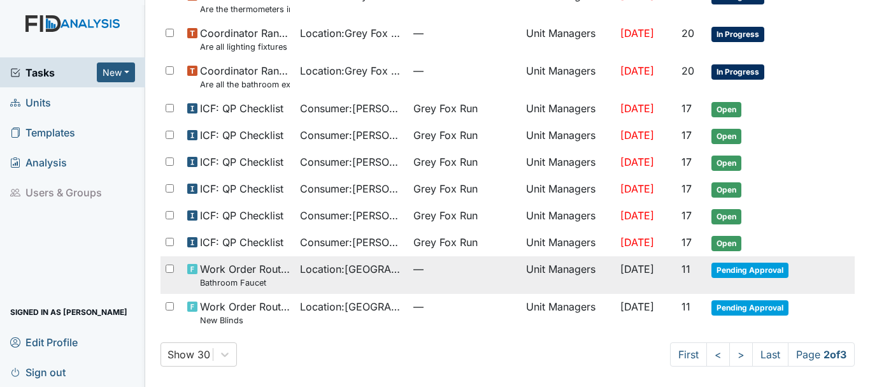
click at [720, 268] on span "Pending Approval" at bounding box center [750, 269] width 77 height 15
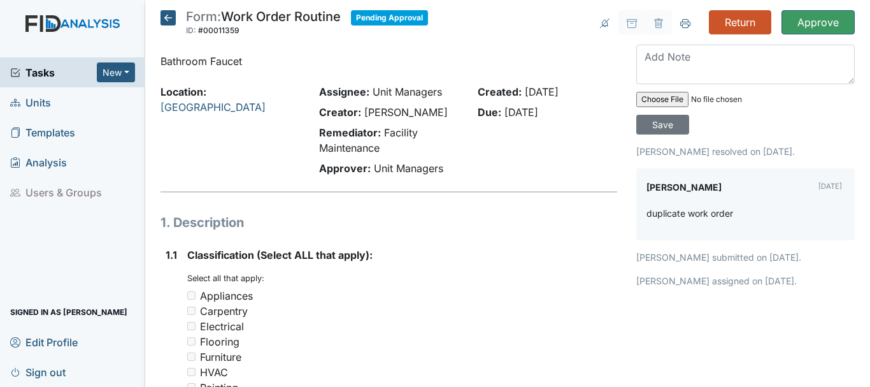
click at [50, 72] on span "Tasks" at bounding box center [53, 72] width 87 height 15
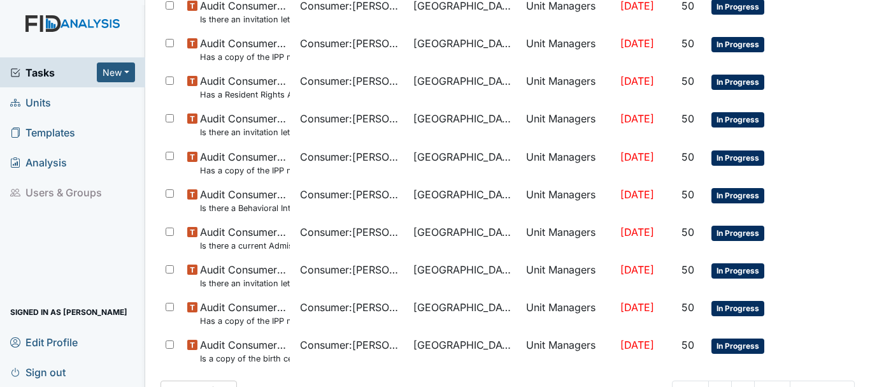
scroll to position [905, 0]
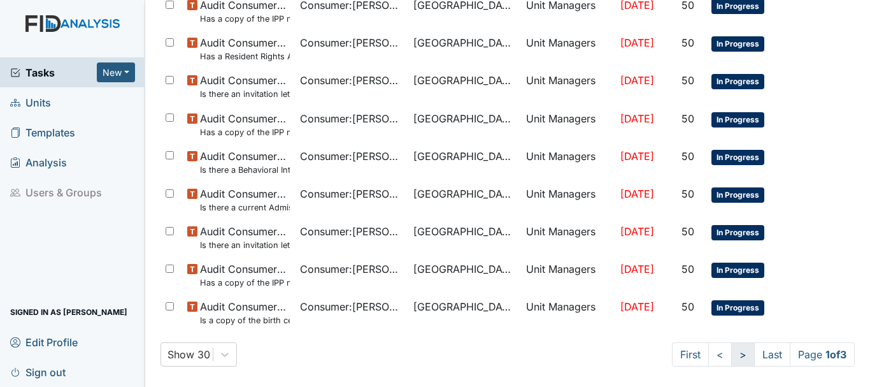
click at [731, 357] on link ">" at bounding box center [743, 354] width 24 height 24
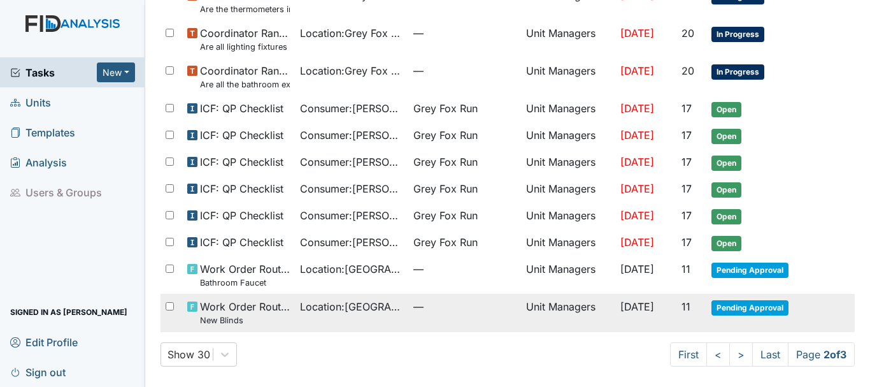
click at [724, 306] on span "Pending Approval" at bounding box center [750, 307] width 77 height 15
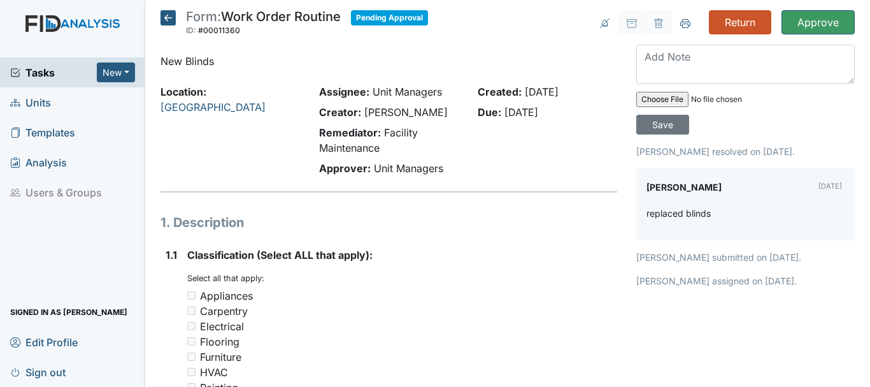
click at [67, 77] on span "Tasks" at bounding box center [53, 72] width 87 height 15
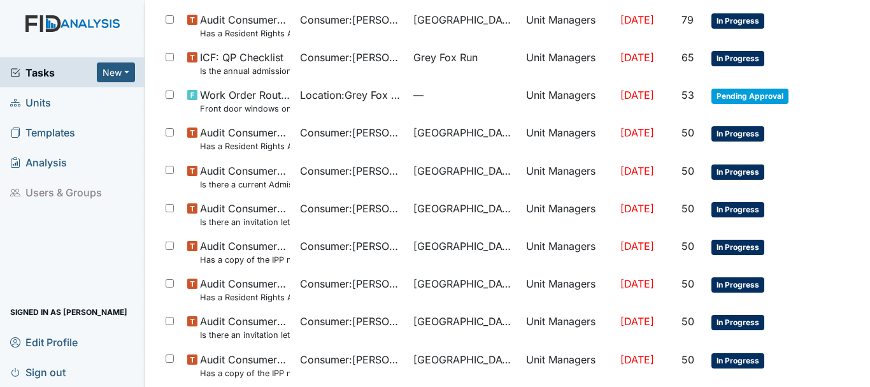
scroll to position [905, 0]
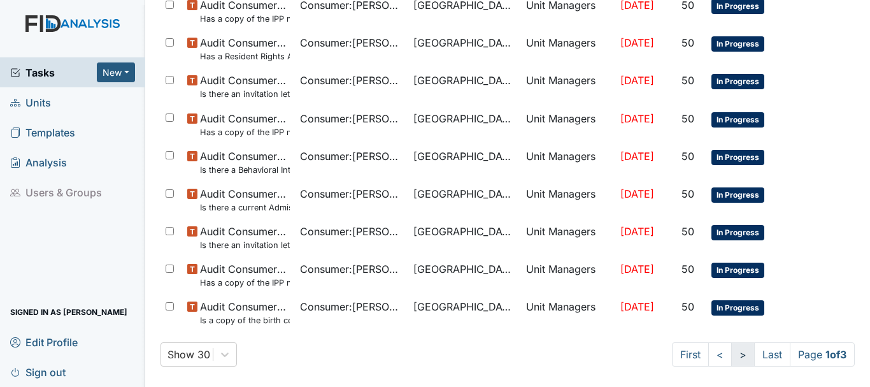
click at [731, 359] on link ">" at bounding box center [743, 354] width 24 height 24
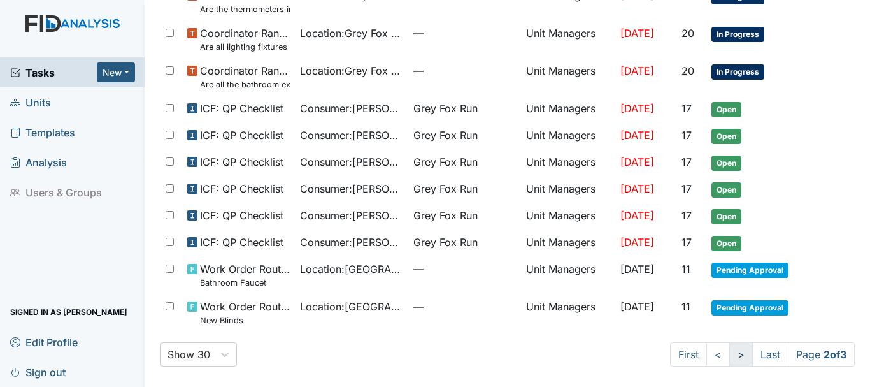
scroll to position [840, 0]
click at [729, 354] on link ">" at bounding box center [741, 354] width 24 height 24
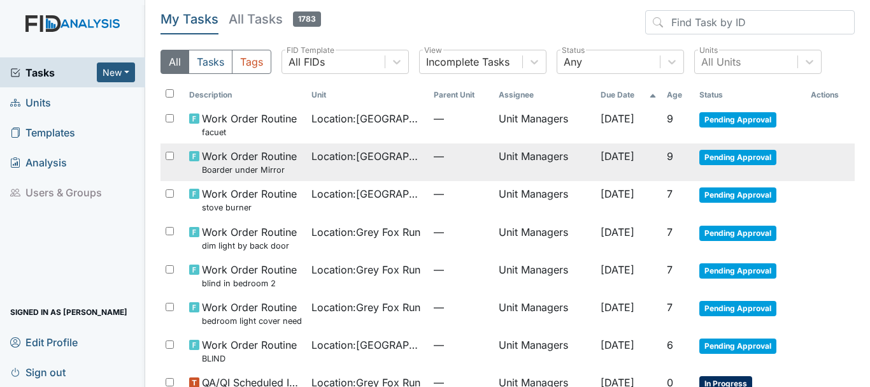
click at [717, 161] on span "Pending Approval" at bounding box center [737, 157] width 77 height 15
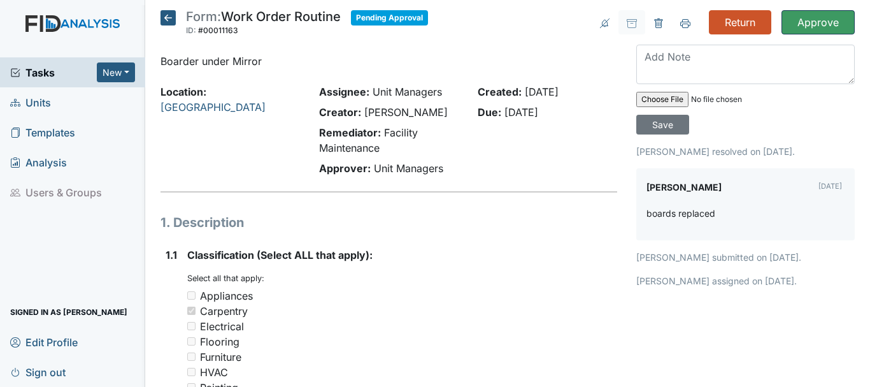
click at [813, 31] on input "Approve" at bounding box center [818, 22] width 73 height 24
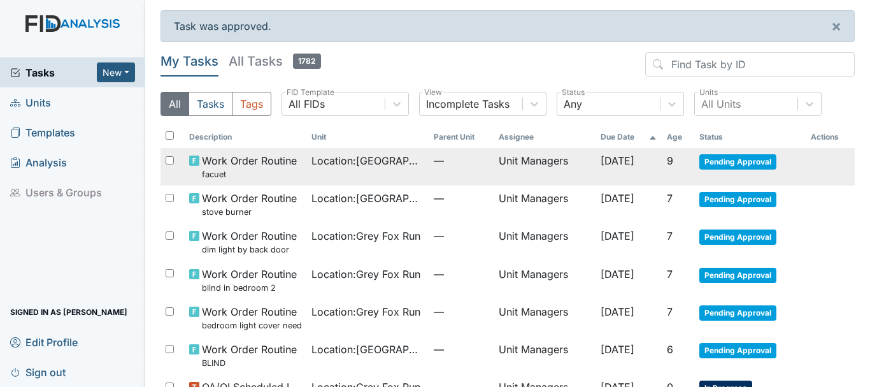
click at [718, 155] on span "Pending Approval" at bounding box center [737, 161] width 77 height 15
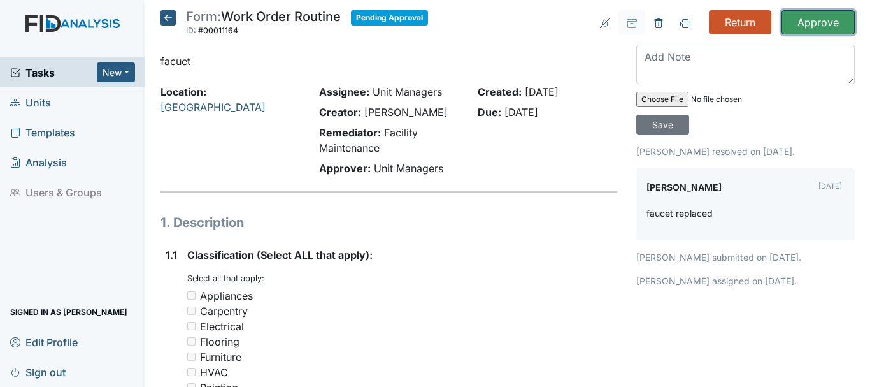
click at [808, 27] on input "Approve" at bounding box center [818, 22] width 73 height 24
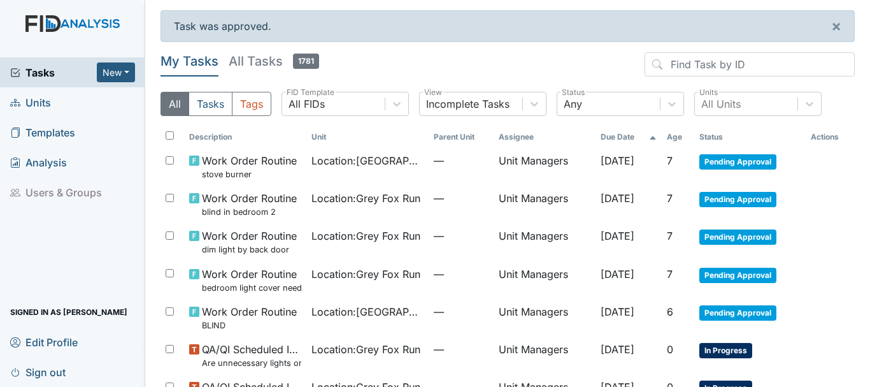
click at [47, 98] on span "Units" at bounding box center [30, 102] width 41 height 20
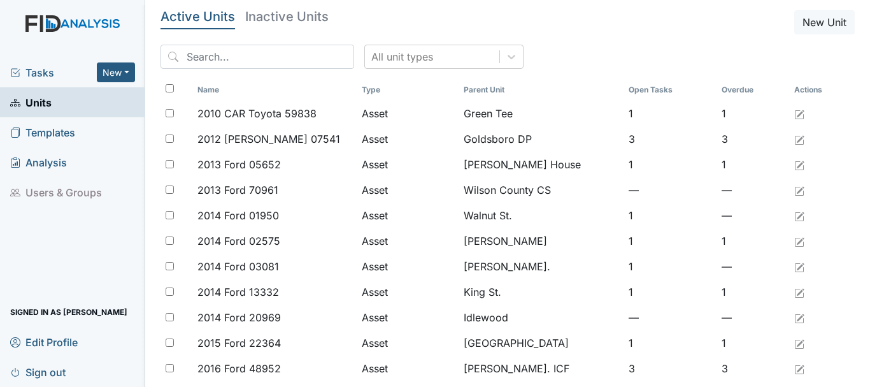
click at [64, 70] on span "Tasks" at bounding box center [53, 72] width 87 height 15
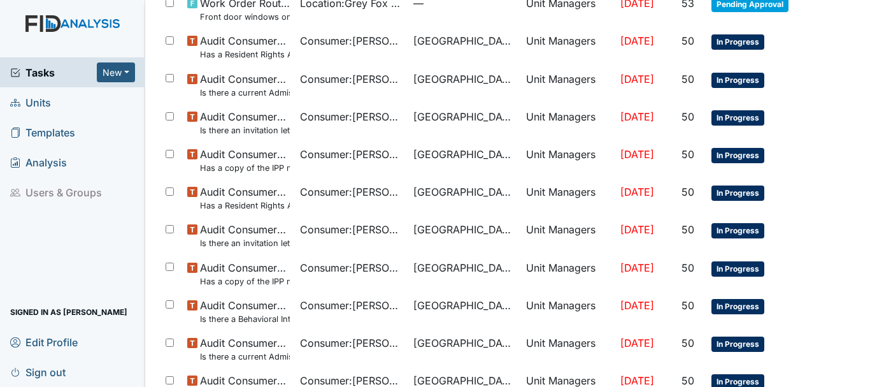
scroll to position [905, 0]
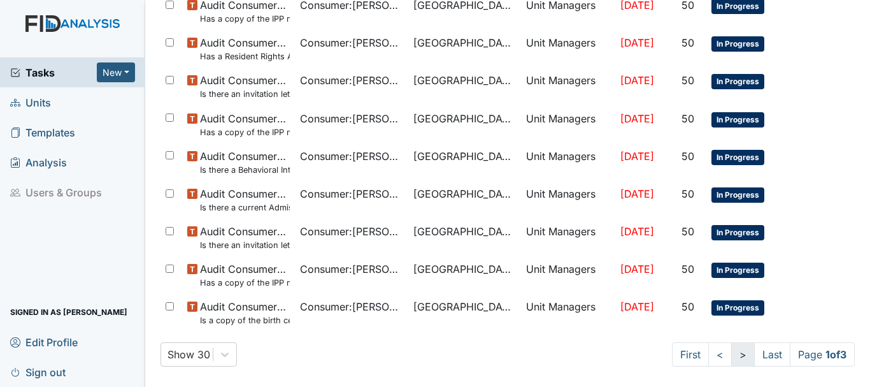
click at [731, 363] on link ">" at bounding box center [743, 354] width 24 height 24
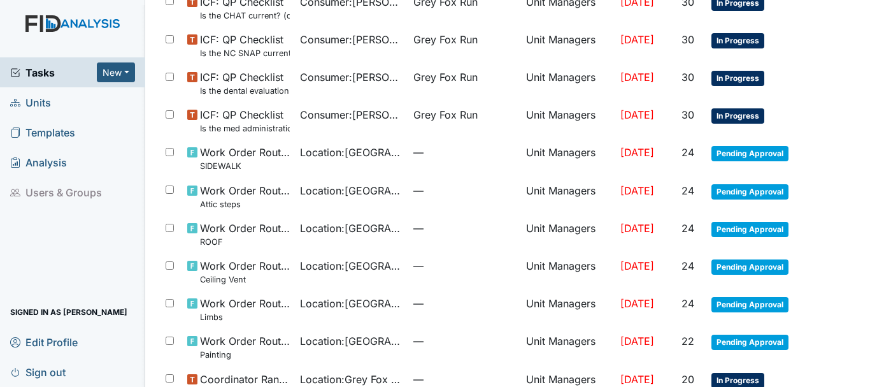
scroll to position [458, 0]
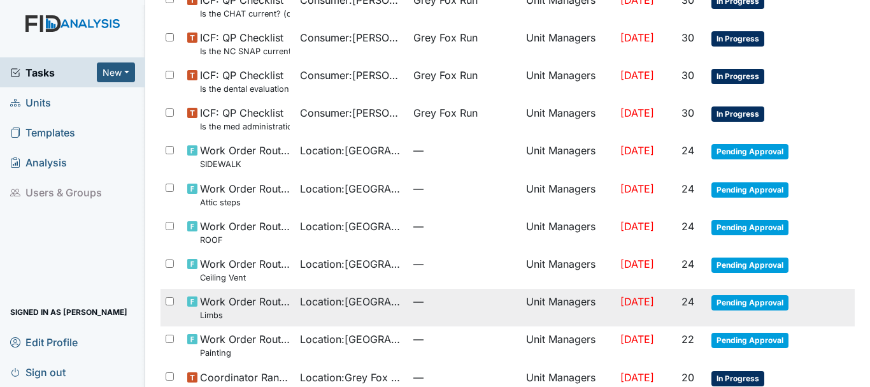
click at [745, 302] on span "Pending Approval" at bounding box center [750, 302] width 77 height 15
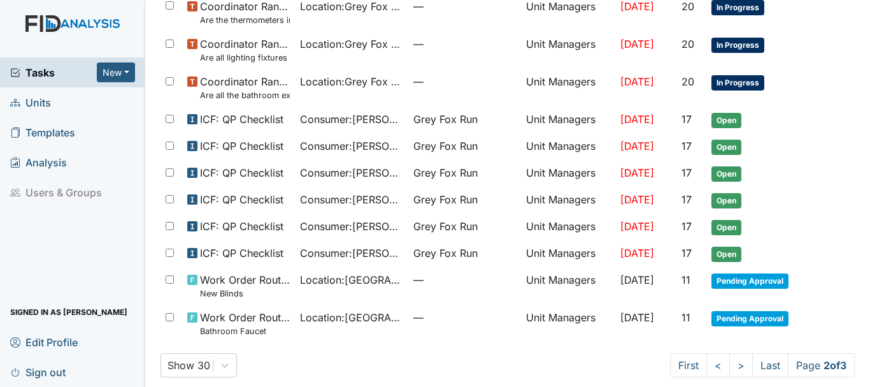
scroll to position [840, 0]
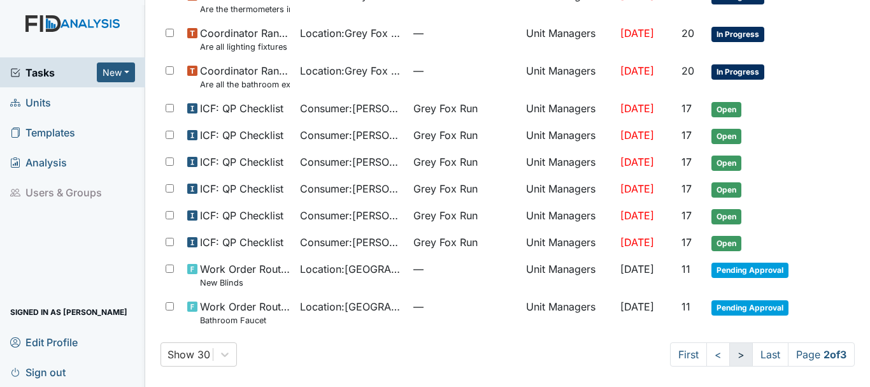
click at [729, 354] on link ">" at bounding box center [741, 354] width 24 height 24
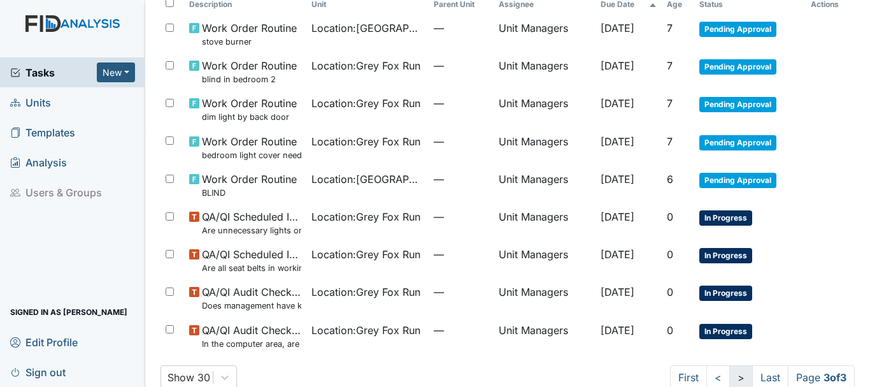
scroll to position [88, 0]
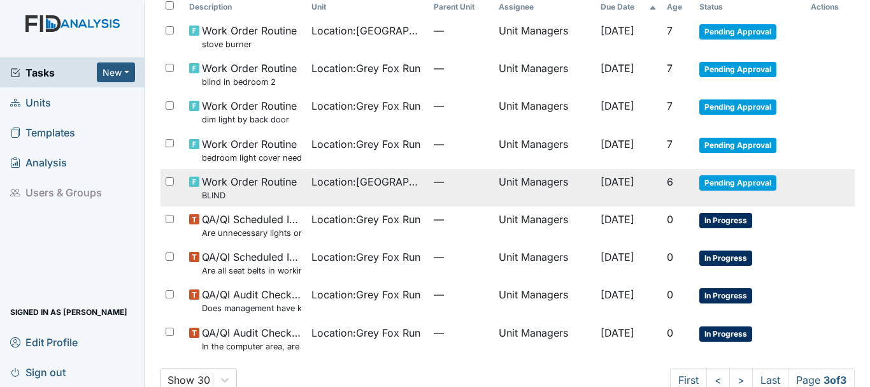
click at [726, 182] on span "Pending Approval" at bounding box center [737, 182] width 77 height 15
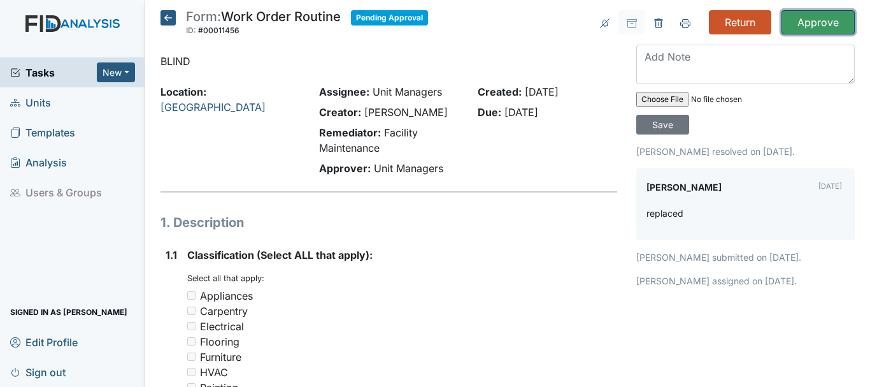
click at [806, 23] on input "Approve" at bounding box center [818, 22] width 73 height 24
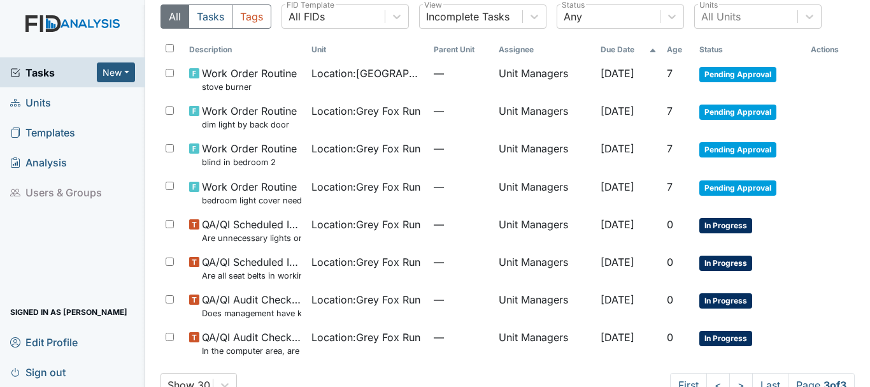
scroll to position [86, 0]
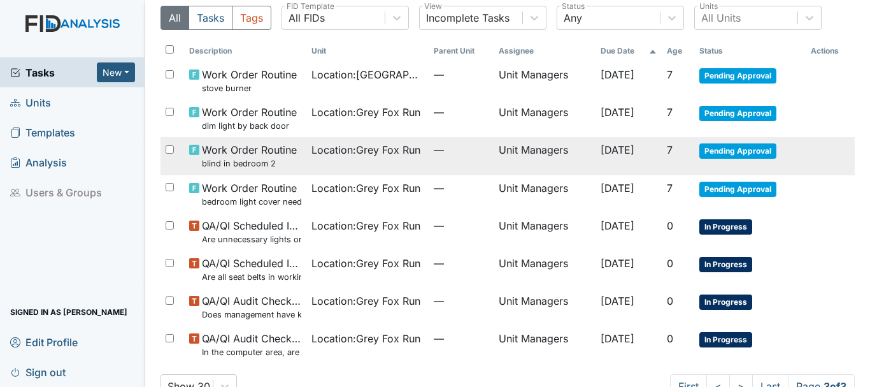
click at [729, 154] on span "Pending Approval" at bounding box center [737, 150] width 77 height 15
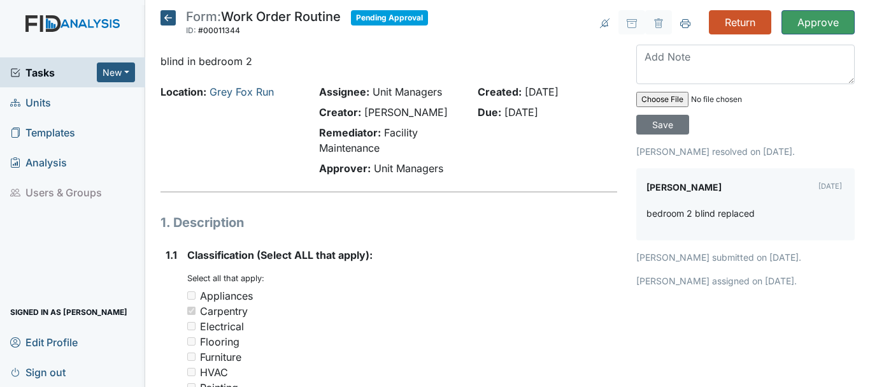
click at [162, 15] on icon at bounding box center [168, 17] width 15 height 15
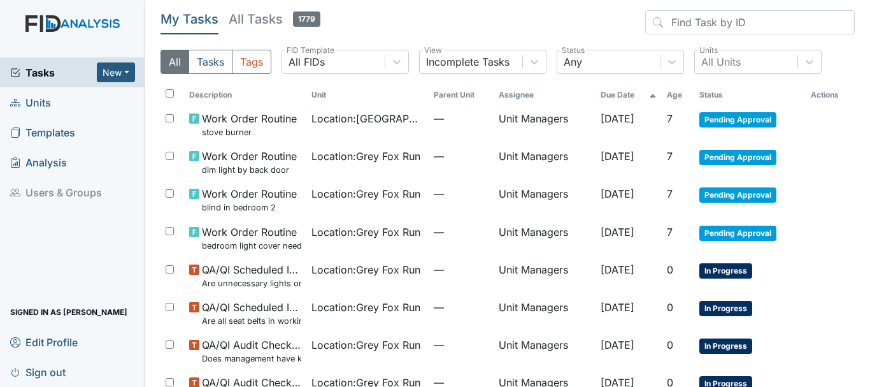
scroll to position [76, 0]
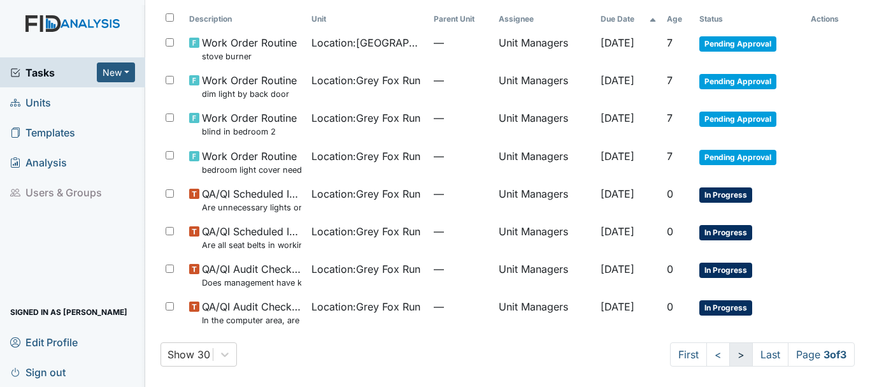
click at [729, 355] on link ">" at bounding box center [741, 354] width 24 height 24
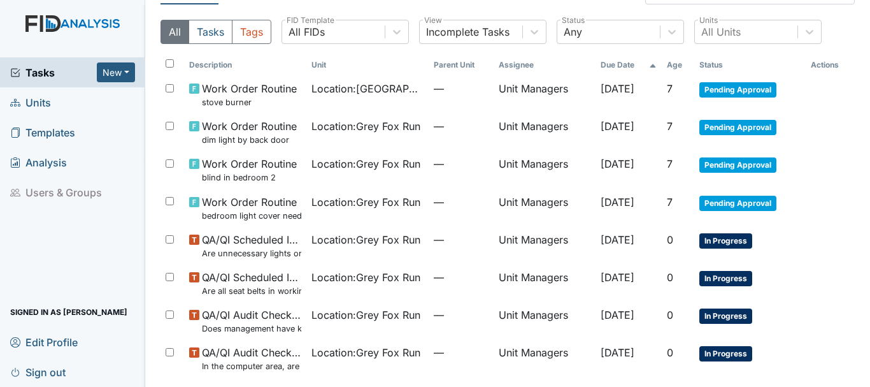
scroll to position [29, 0]
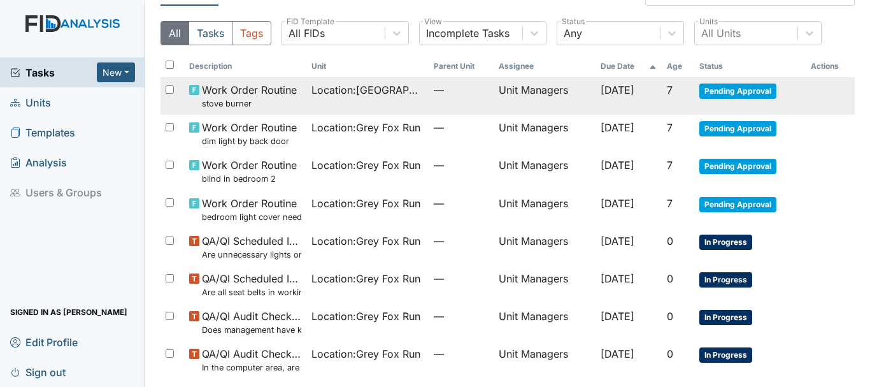
click at [730, 95] on span "Pending Approval" at bounding box center [737, 90] width 77 height 15
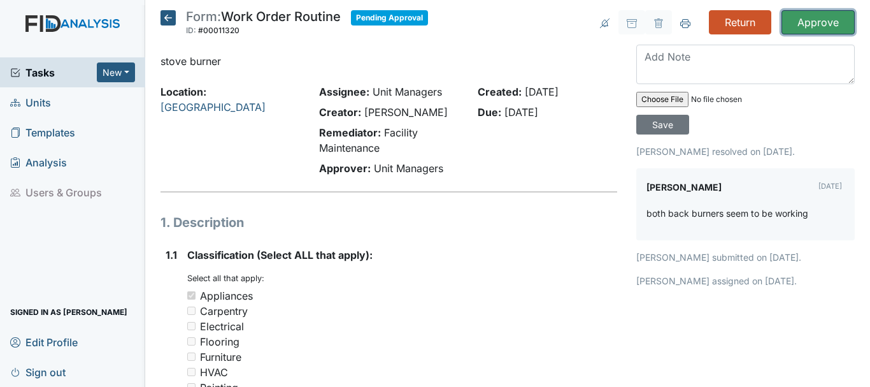
click at [813, 27] on input "Approve" at bounding box center [818, 22] width 73 height 24
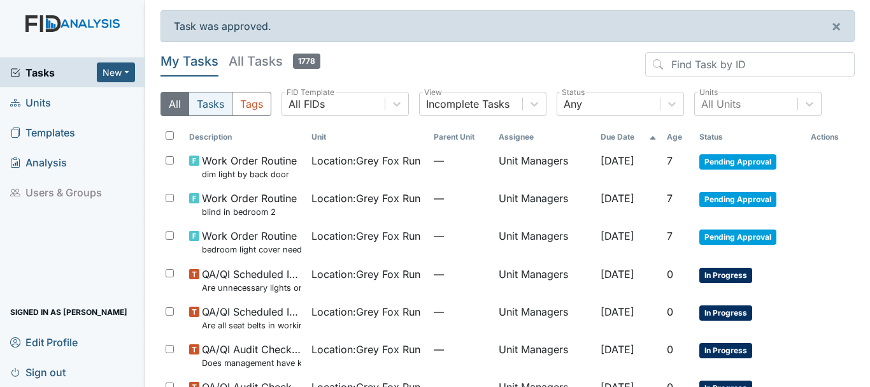
scroll to position [80, 0]
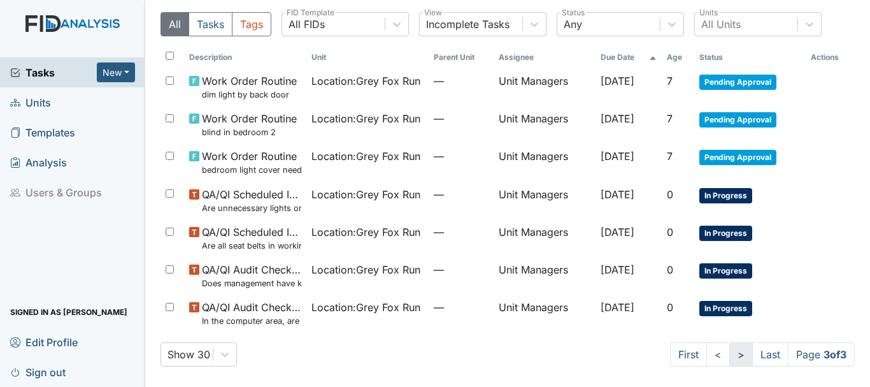
click at [729, 357] on link ">" at bounding box center [741, 354] width 24 height 24
click at [706, 357] on link "<" at bounding box center [718, 354] width 24 height 24
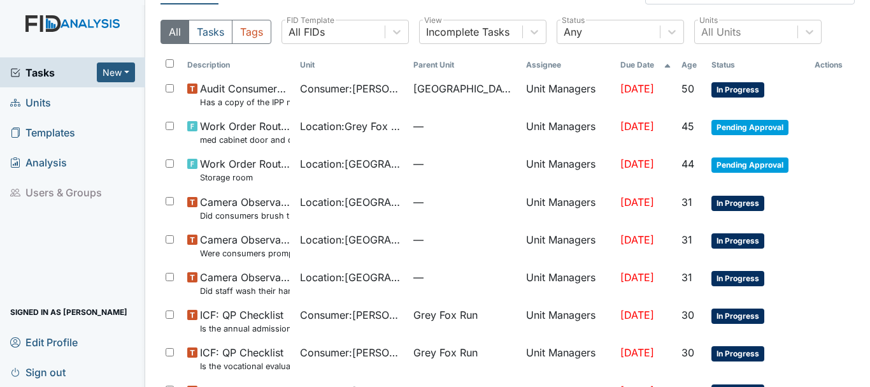
scroll to position [73, 0]
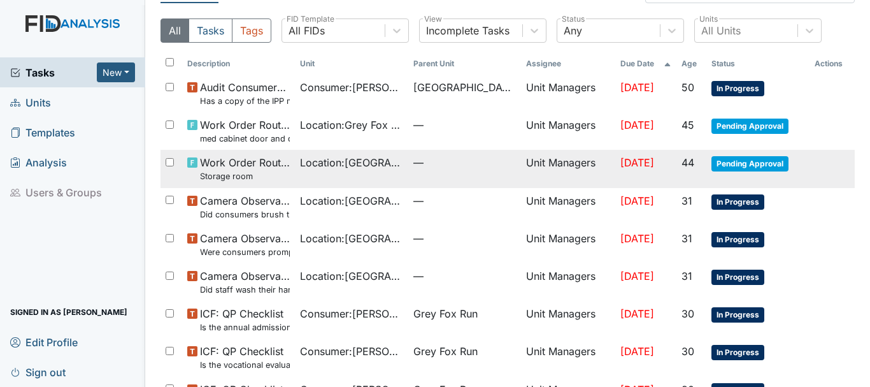
click at [736, 165] on span "Pending Approval" at bounding box center [750, 163] width 77 height 15
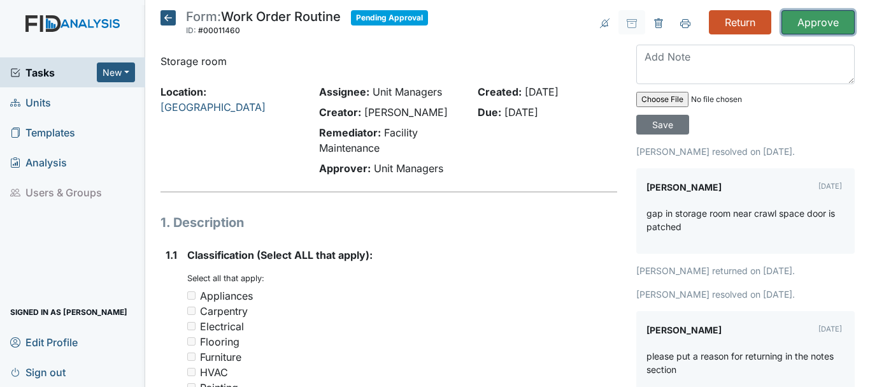
click at [800, 26] on input "Approve" at bounding box center [818, 22] width 73 height 24
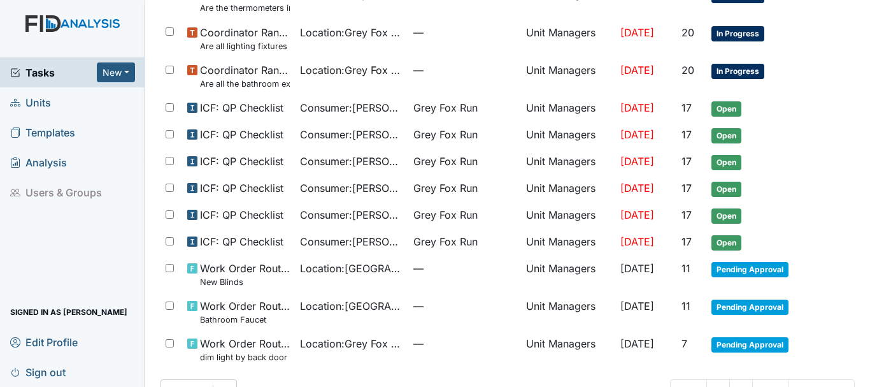
scroll to position [882, 0]
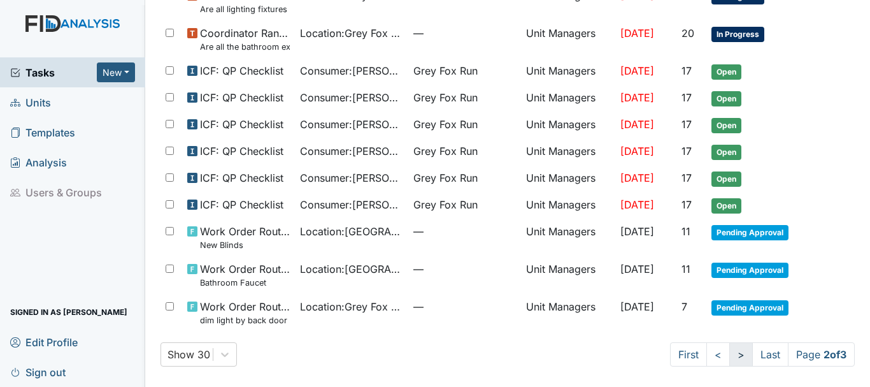
click at [729, 358] on link ">" at bounding box center [741, 354] width 24 height 24
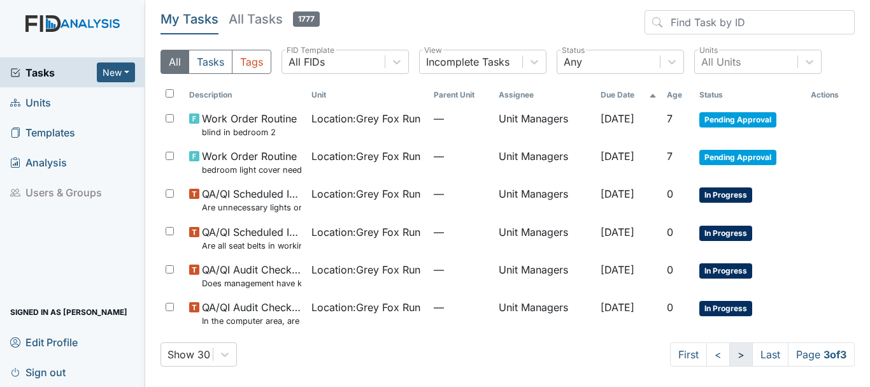
click at [729, 358] on link ">" at bounding box center [741, 354] width 24 height 24
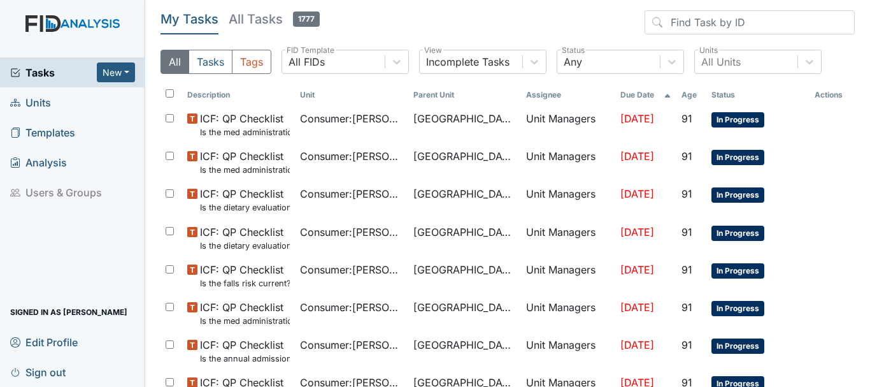
click at [50, 100] on span "Units" at bounding box center [30, 102] width 41 height 20
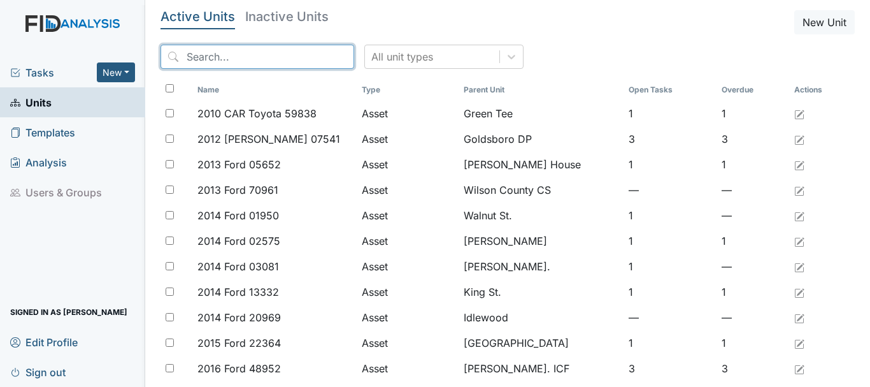
click at [217, 55] on input "search" at bounding box center [258, 57] width 194 height 24
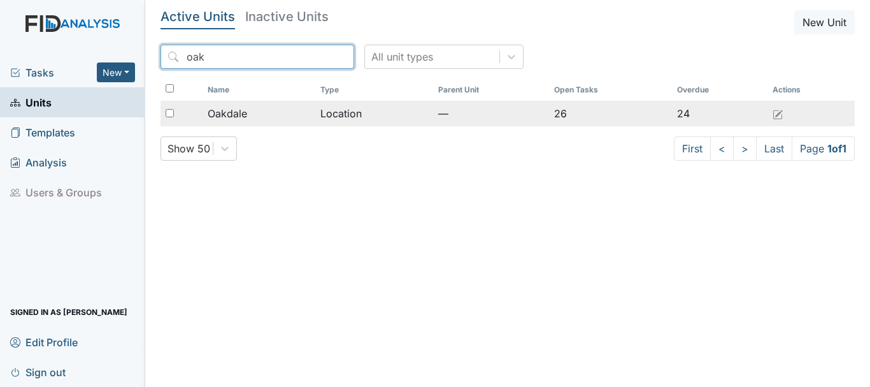
type input "oak"
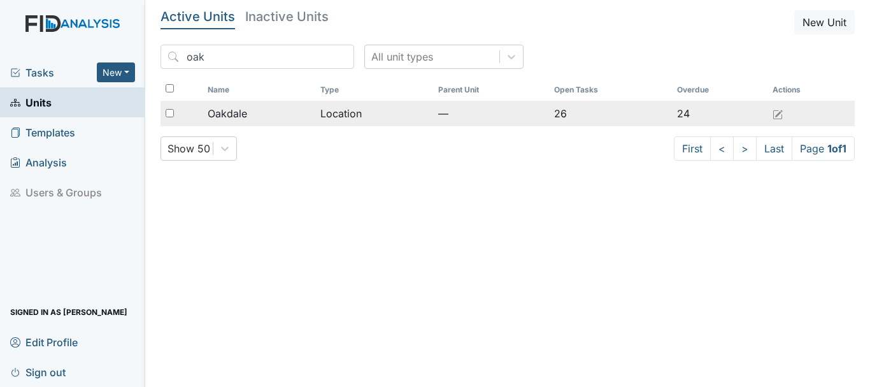
click at [237, 110] on span "Oakdale" at bounding box center [227, 113] width 39 height 15
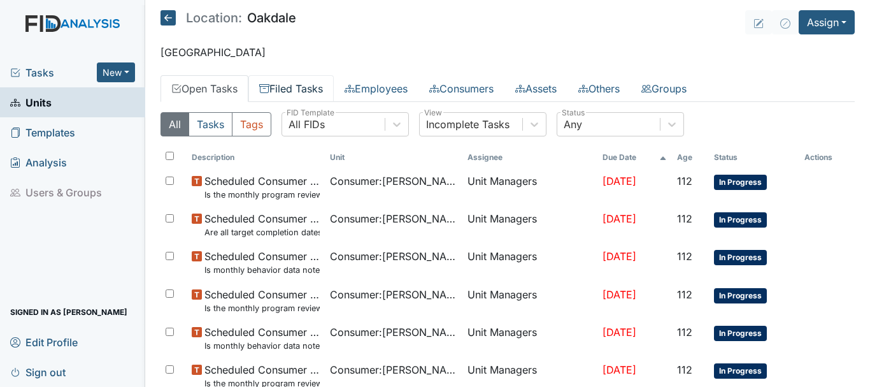
click at [297, 91] on link "Filed Tasks" at bounding box center [290, 88] width 85 height 27
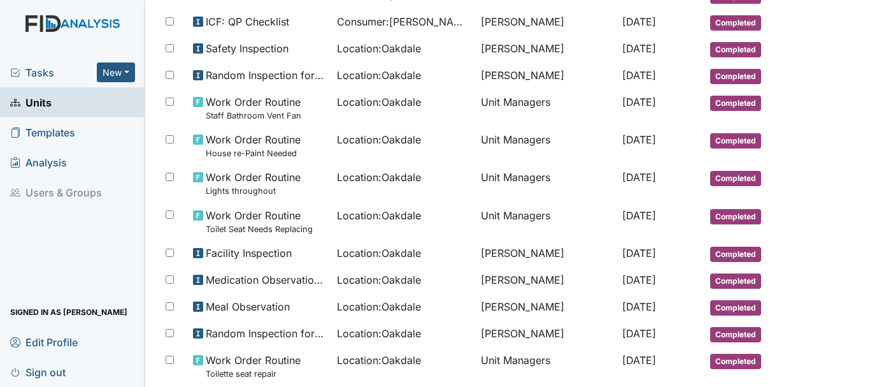
scroll to position [704, 0]
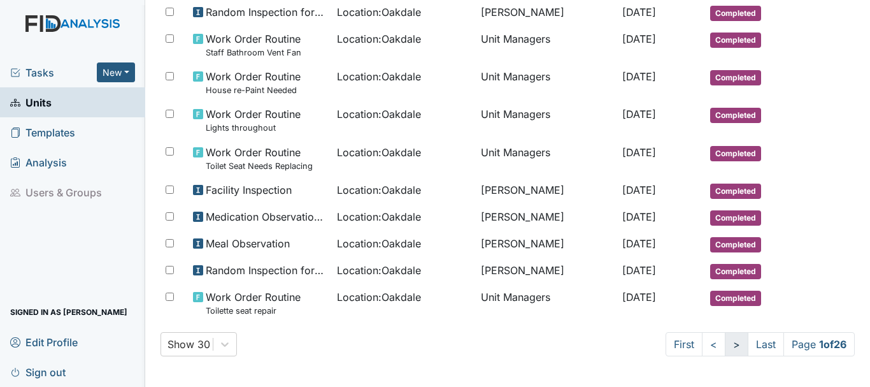
click at [725, 343] on link ">" at bounding box center [737, 344] width 24 height 24
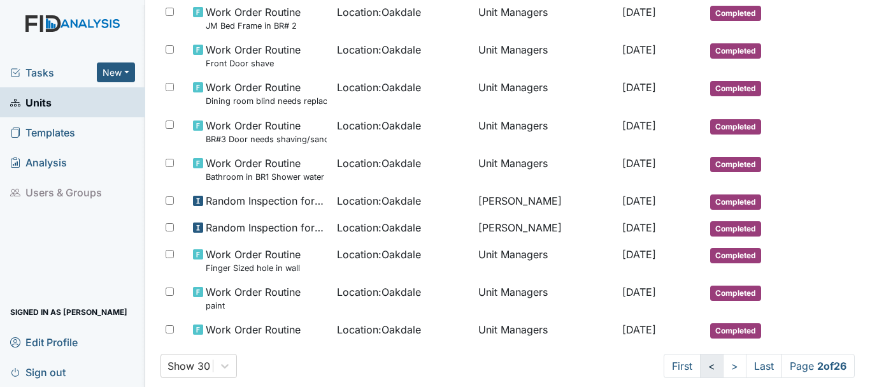
click at [700, 366] on link "<" at bounding box center [712, 366] width 24 height 24
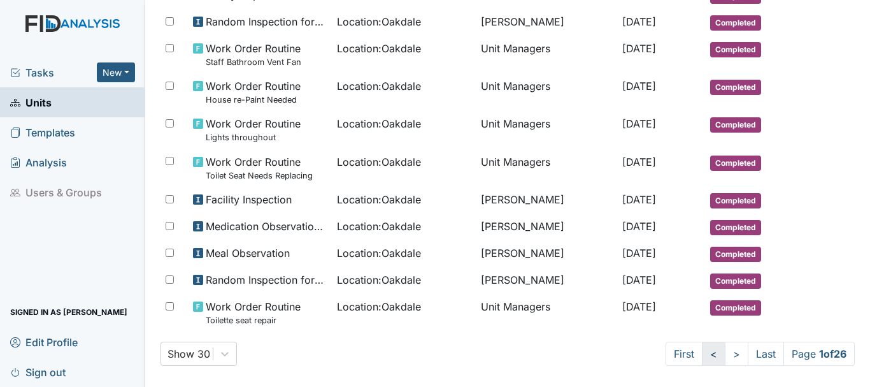
scroll to position [704, 0]
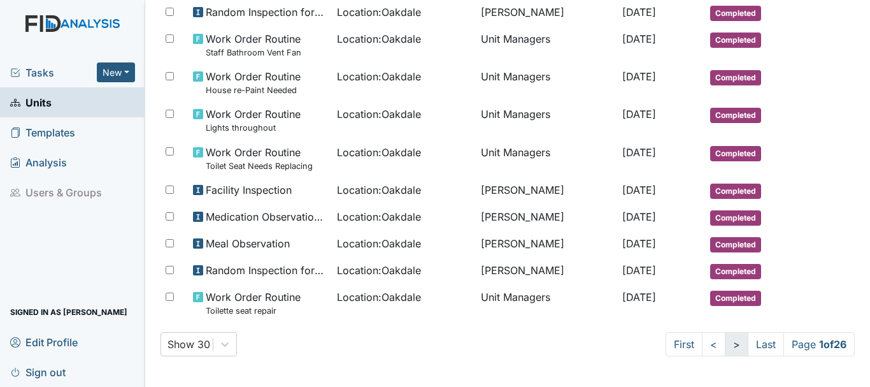
click at [725, 350] on link ">" at bounding box center [737, 344] width 24 height 24
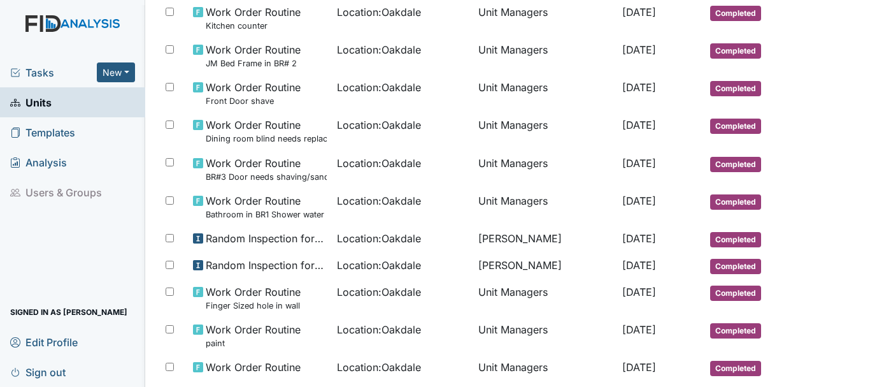
scroll to position [901, 0]
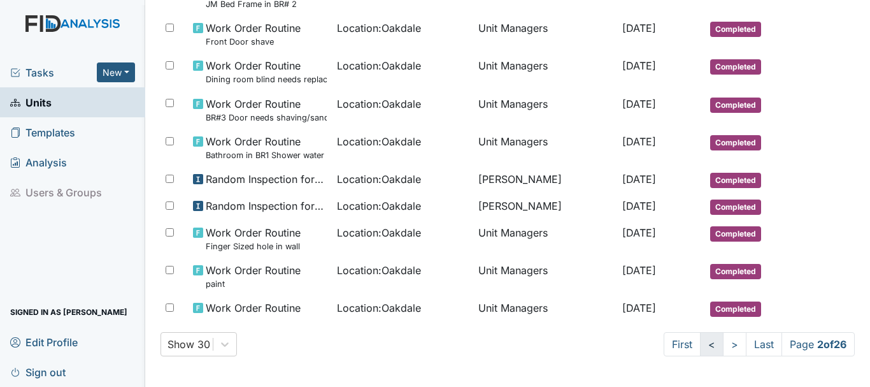
click at [700, 349] on link "<" at bounding box center [712, 344] width 24 height 24
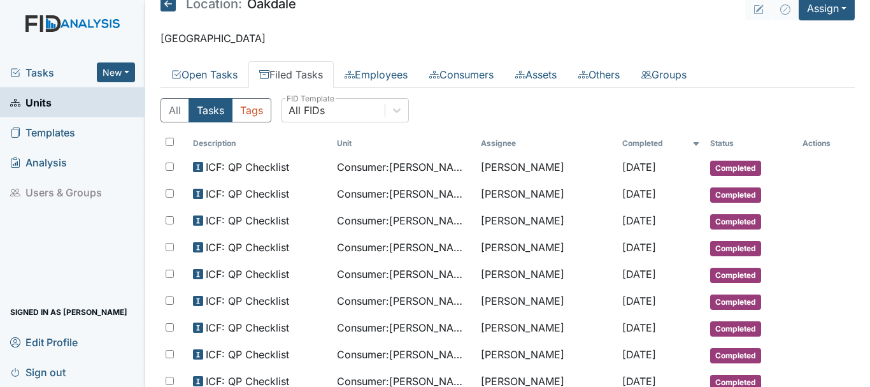
scroll to position [10, 0]
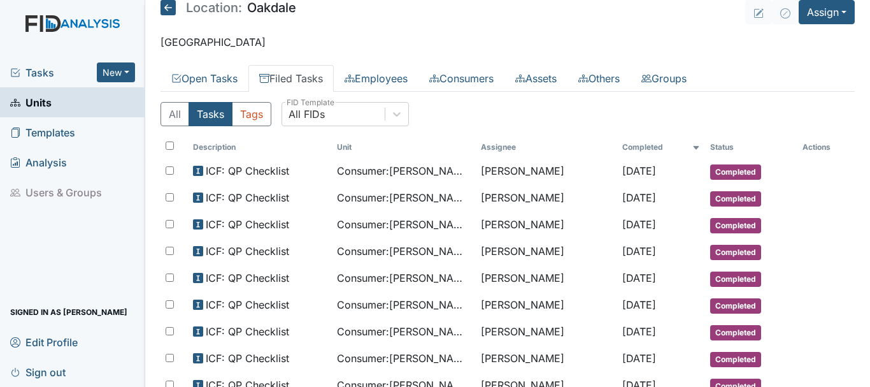
click at [43, 75] on span "Tasks" at bounding box center [53, 72] width 87 height 15
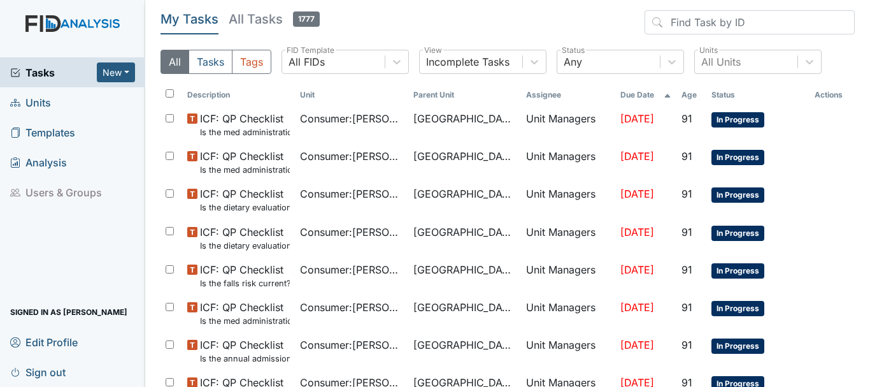
click at [47, 103] on span "Units" at bounding box center [30, 102] width 41 height 20
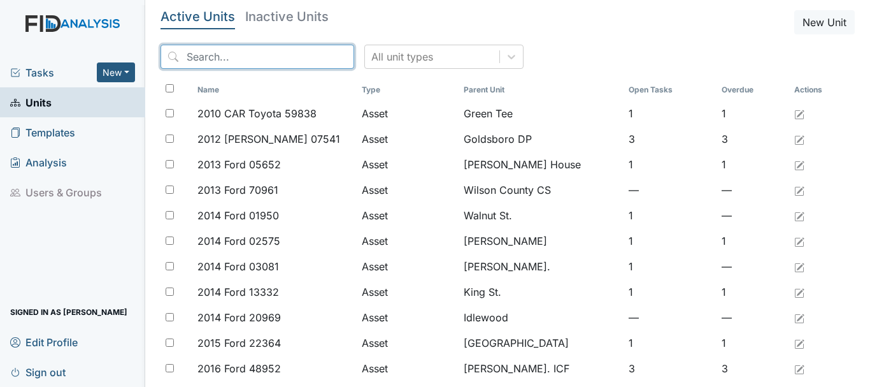
click at [253, 61] on input "search" at bounding box center [258, 57] width 194 height 24
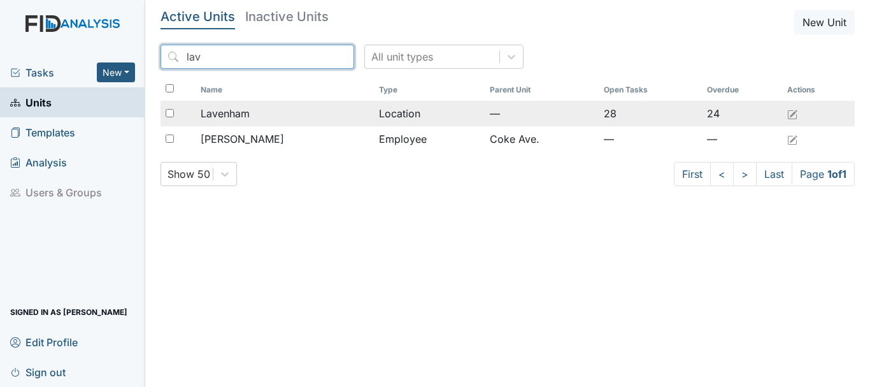
type input "lav"
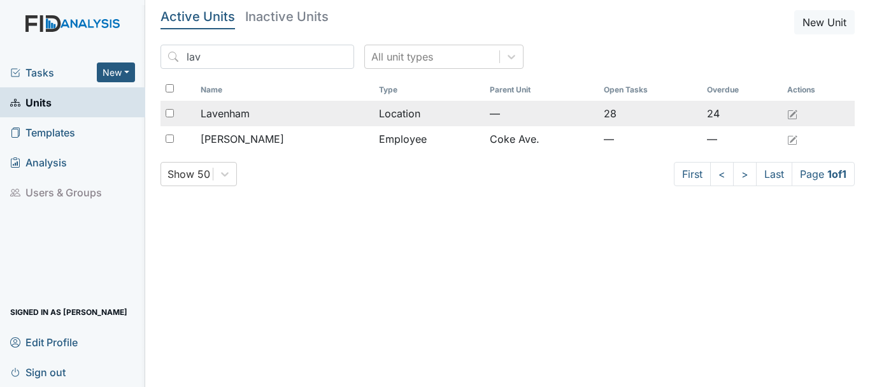
click at [285, 112] on div "Lavenham" at bounding box center [285, 113] width 168 height 15
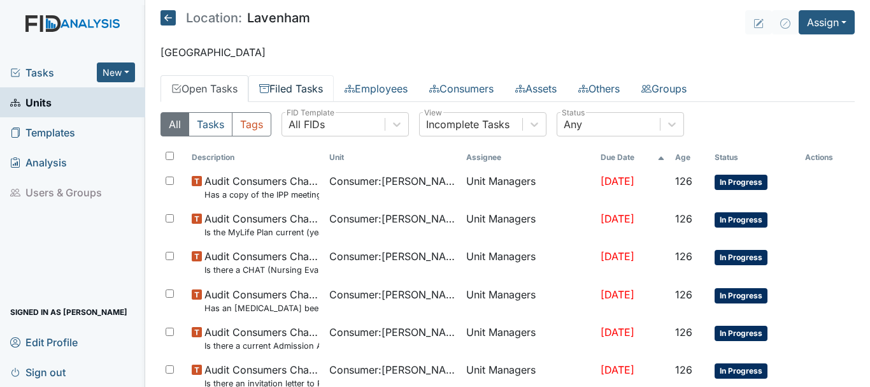
click at [316, 90] on link "Filed Tasks" at bounding box center [290, 88] width 85 height 27
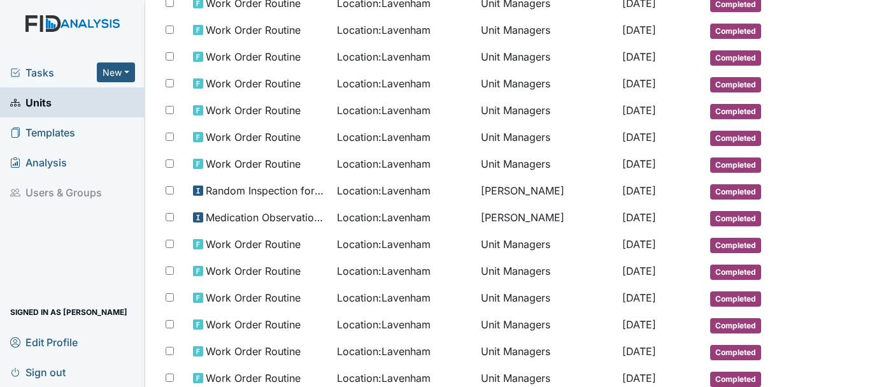
scroll to position [627, 0]
